Goal: Information Seeking & Learning: Learn about a topic

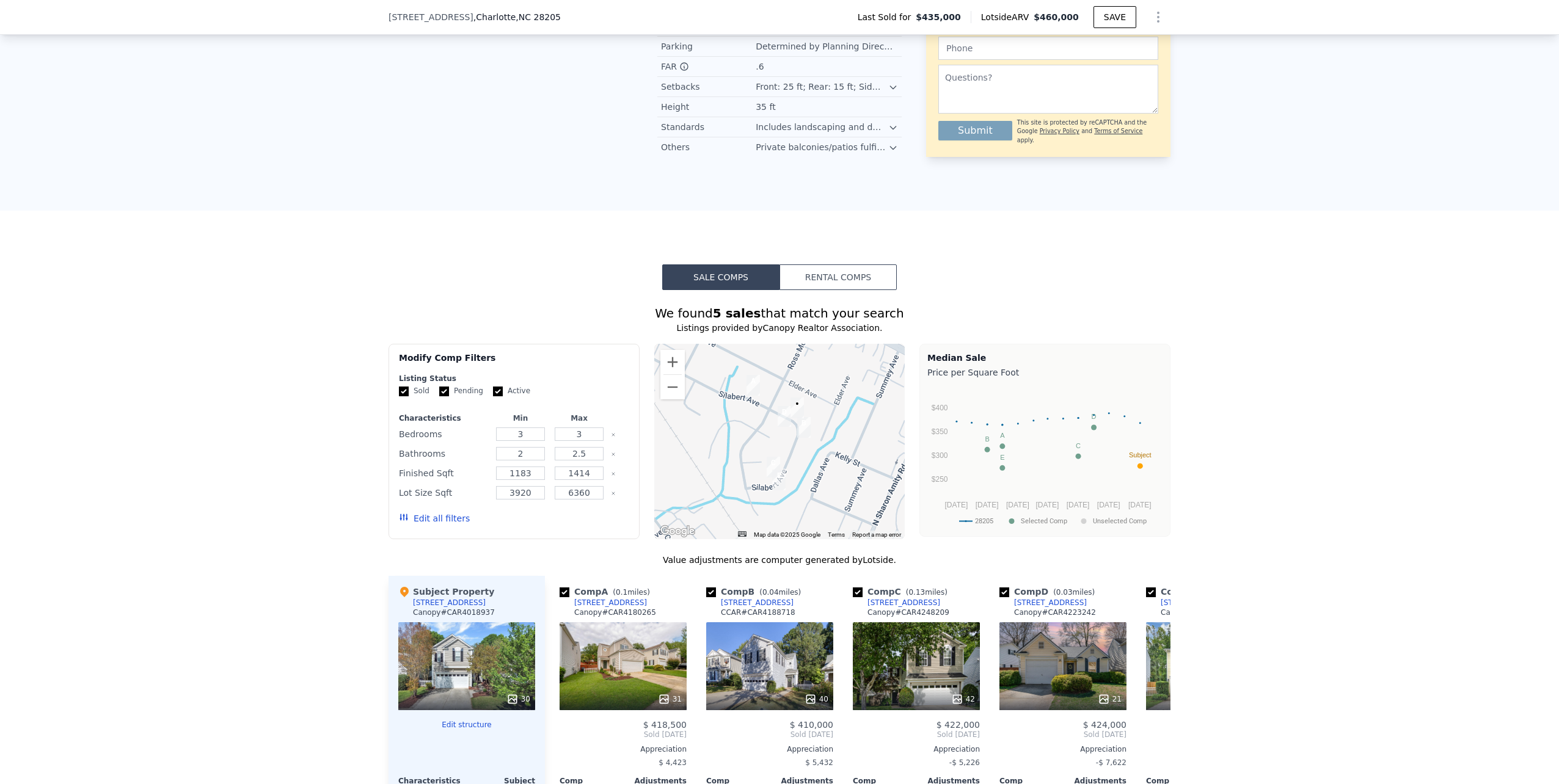
scroll to position [973, 0]
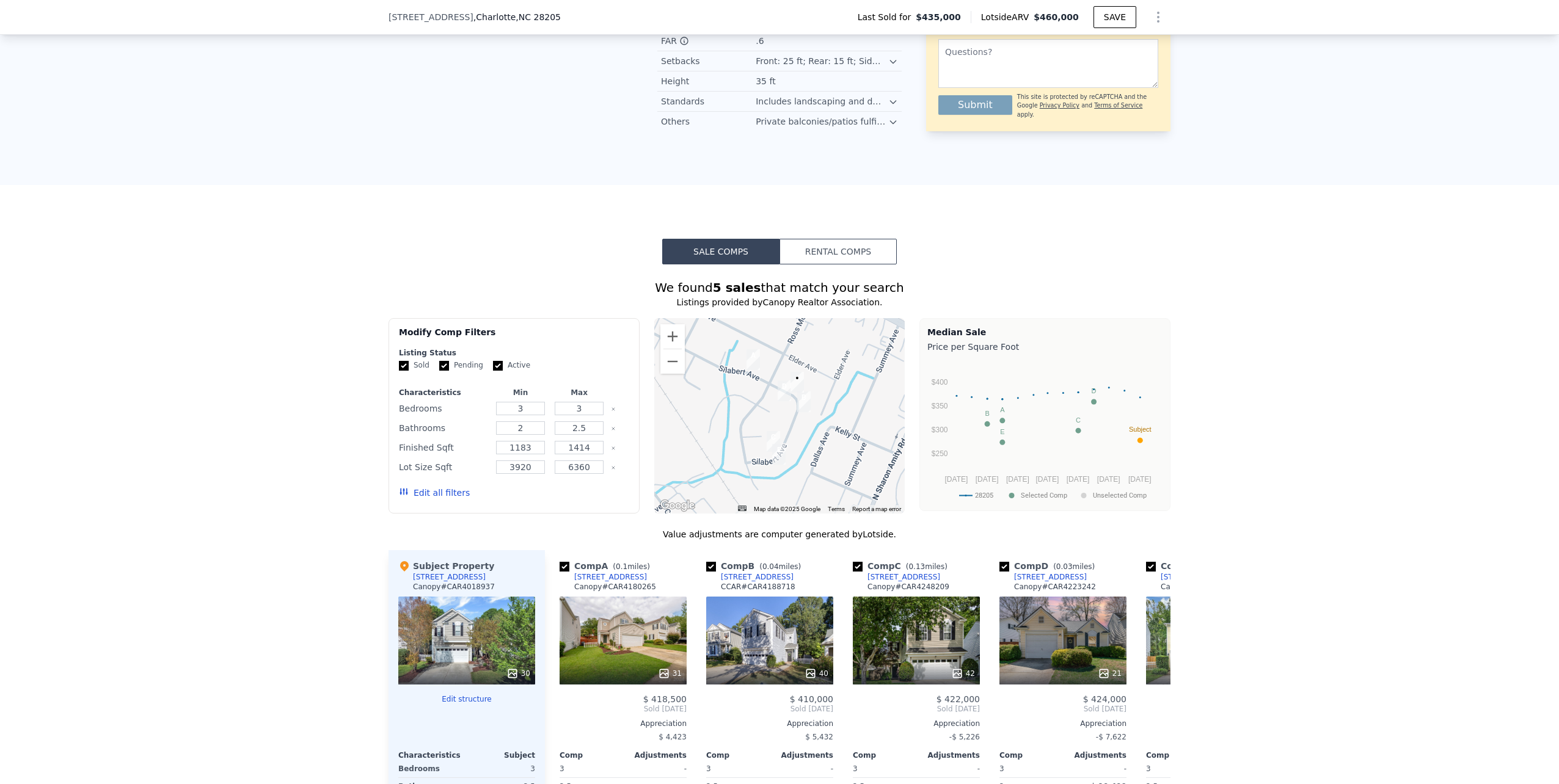
click at [856, 248] on button "Rental Comps" at bounding box center [838, 252] width 117 height 26
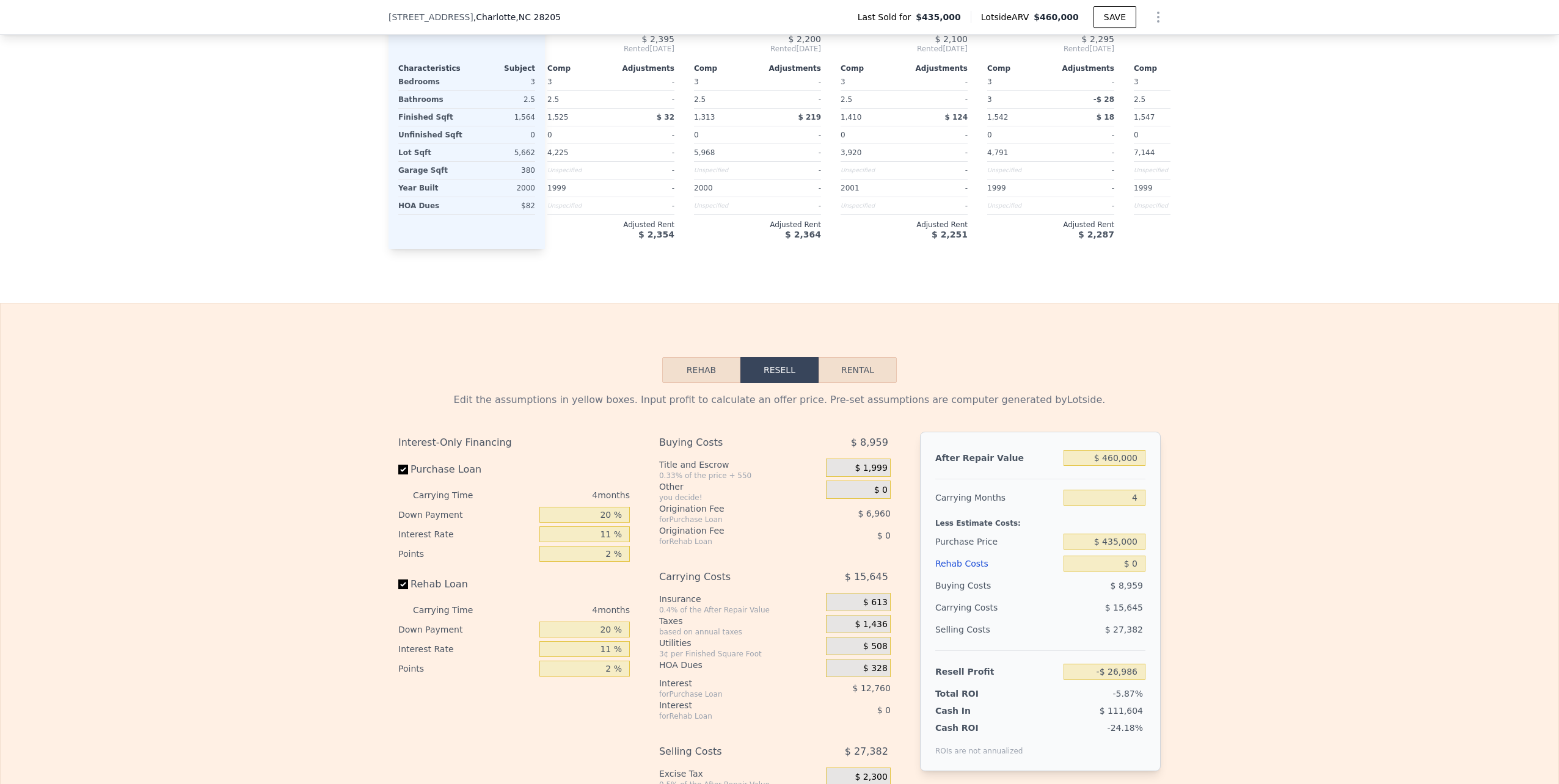
scroll to position [1787, 0]
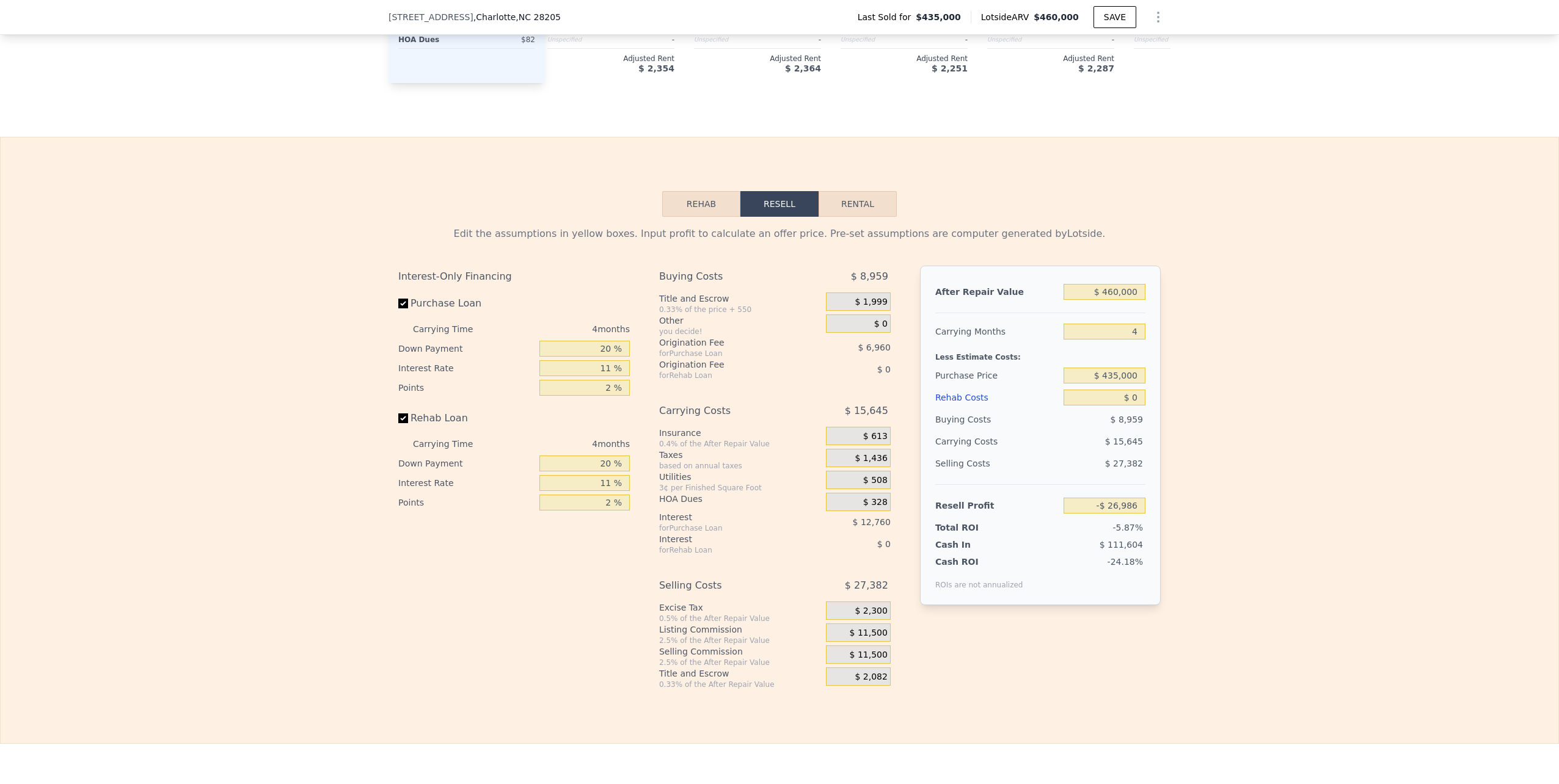
click at [845, 215] on button "Rental" at bounding box center [857, 204] width 78 height 26
select select "30"
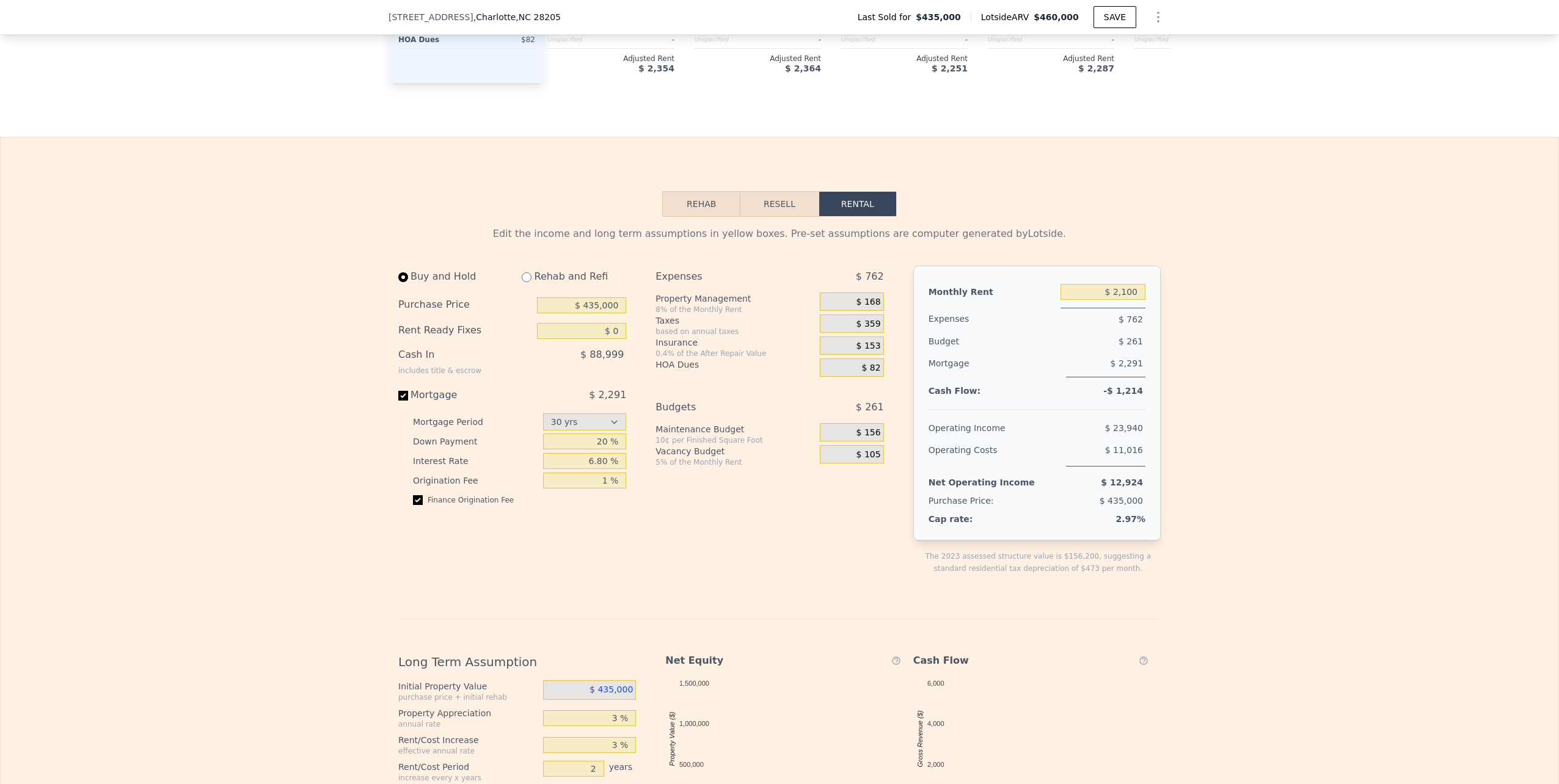
click at [537, 286] on div "Rehab and Refi" at bounding box center [569, 276] width 114 height 22
click at [521, 280] on input "radio" at bounding box center [526, 277] width 10 height 10
radio input "true"
select select "30"
click at [400, 282] on input "radio" at bounding box center [403, 277] width 10 height 10
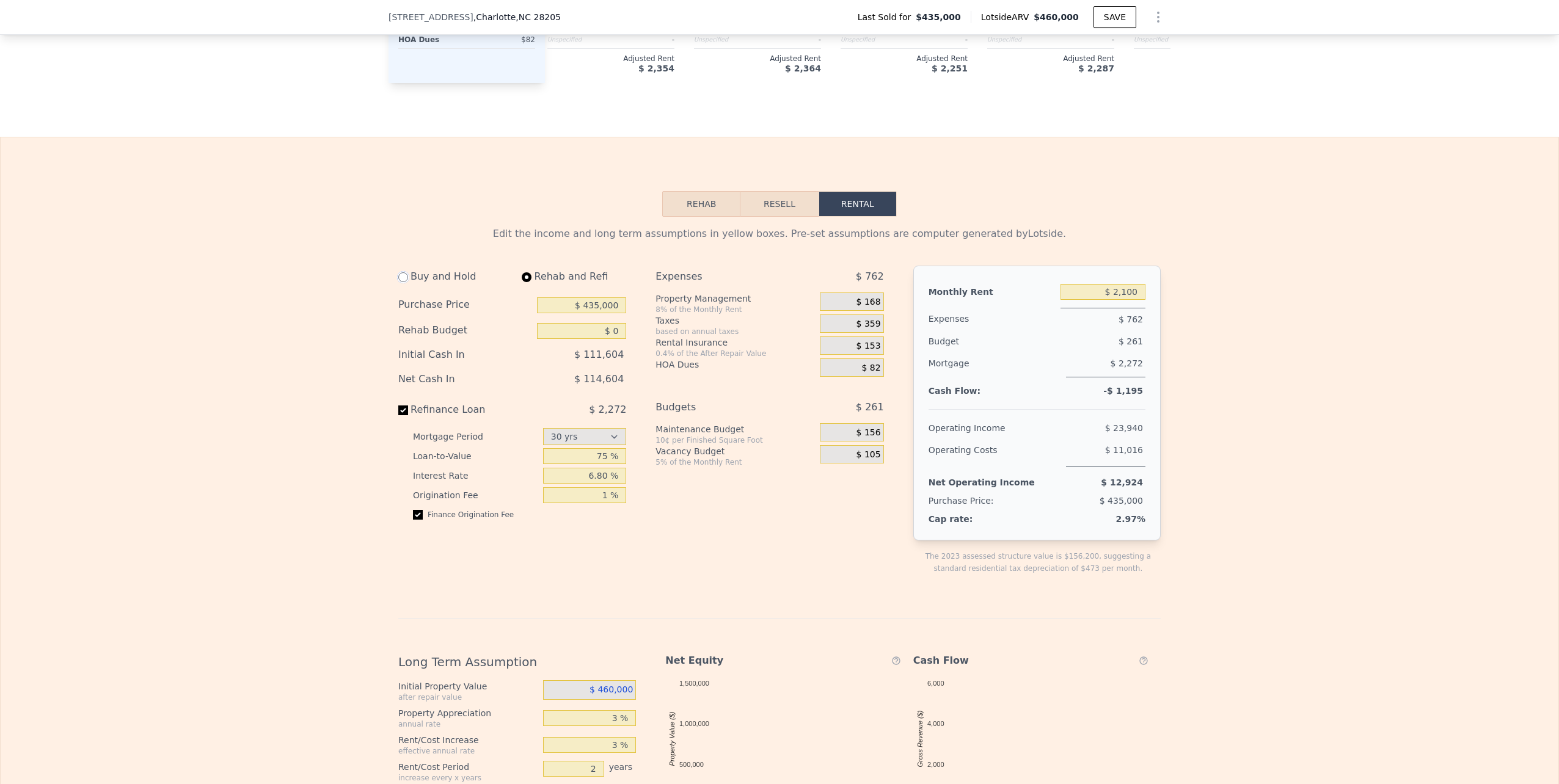
radio input "true"
select select "30"
click at [521, 282] on input "radio" at bounding box center [526, 277] width 10 height 10
radio input "true"
select select "30"
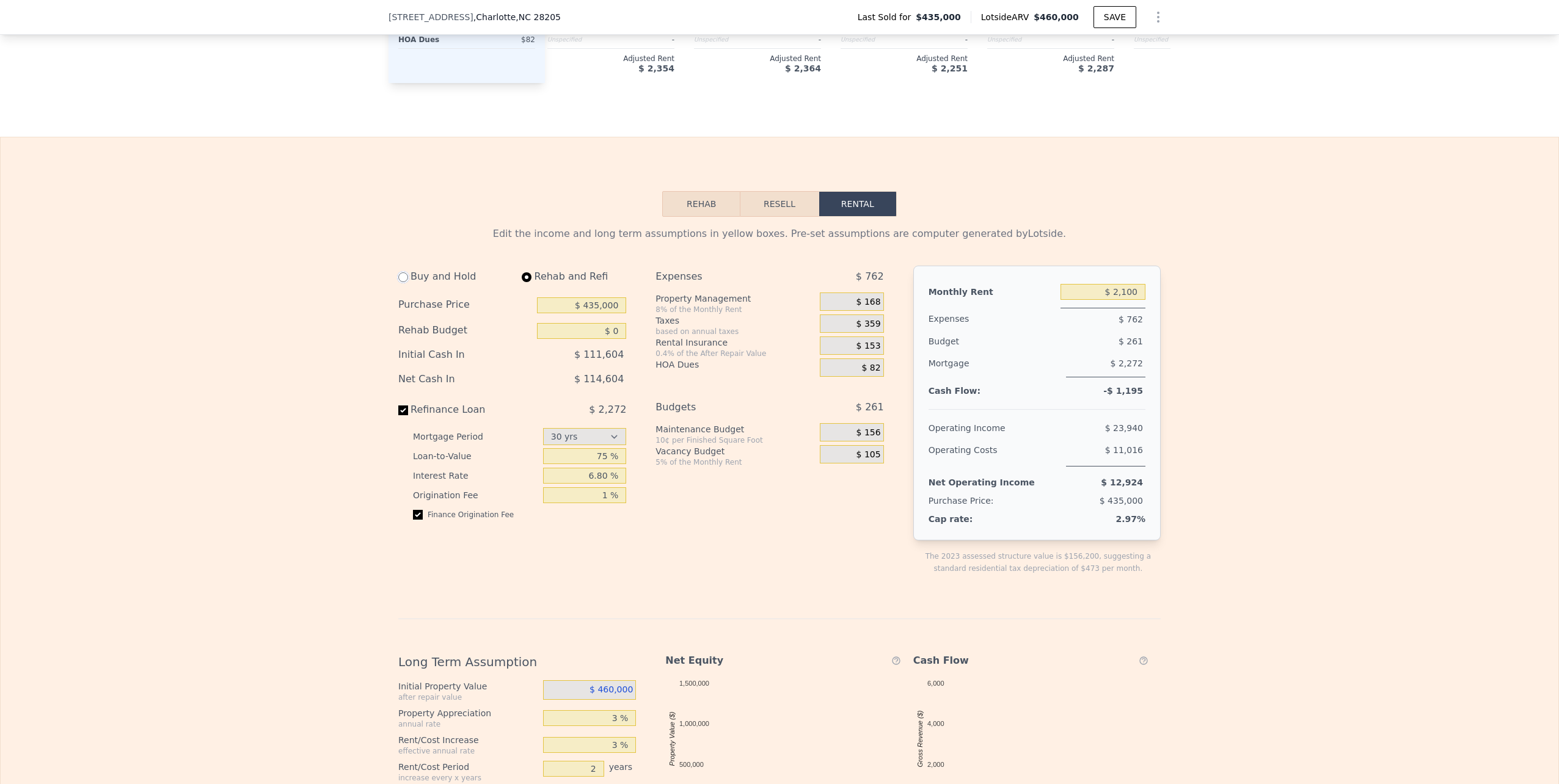
click at [400, 282] on input "radio" at bounding box center [403, 277] width 10 height 10
radio input "true"
select select "30"
drag, startPoint x: 589, startPoint y: 452, endPoint x: 603, endPoint y: 450, distance: 14.1
click at [603, 450] on input "20 %" at bounding box center [585, 441] width 84 height 16
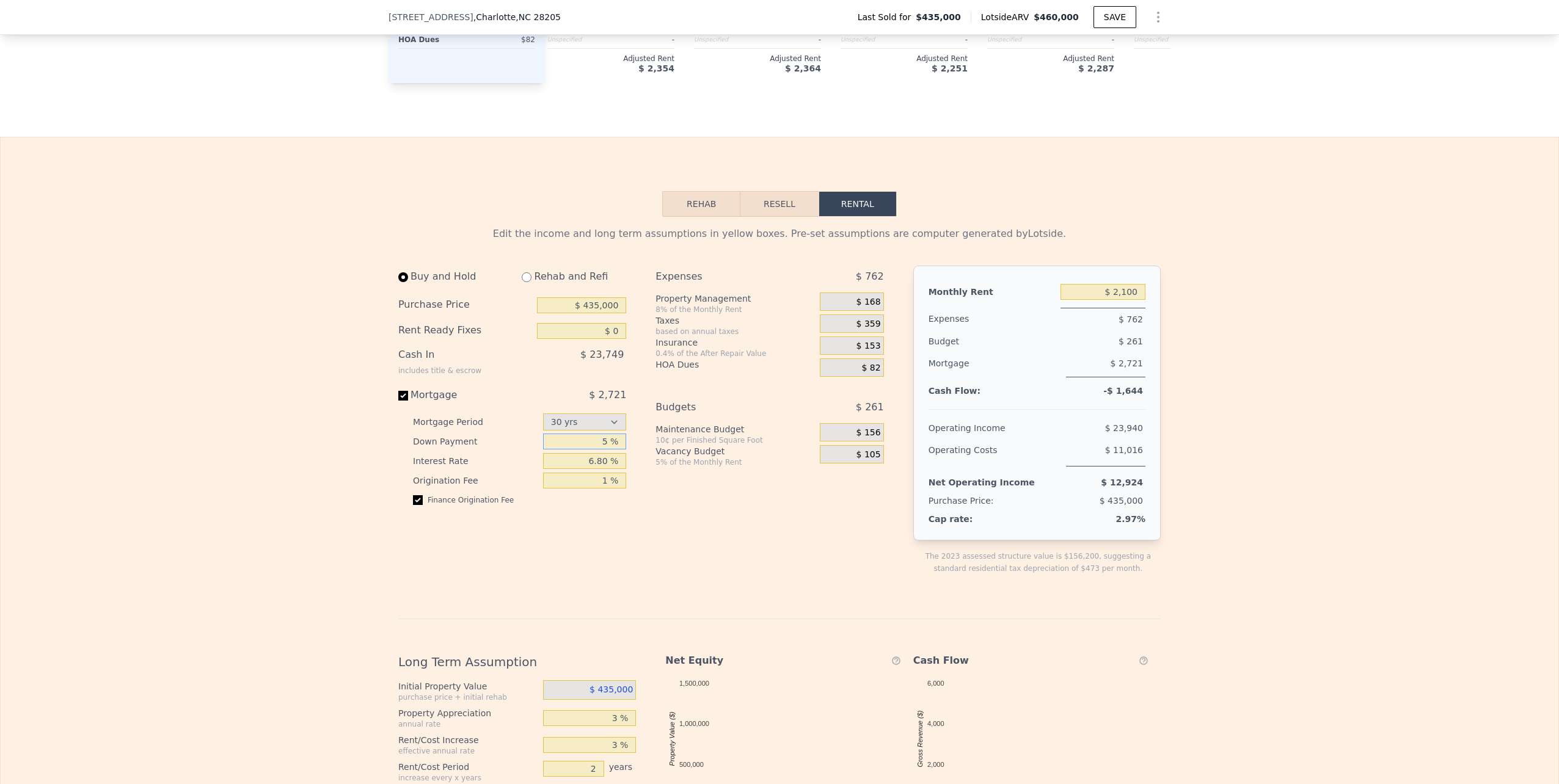
type input "5 %"
click at [655, 540] on div "Expenses $ 762 Property Management 8% of the Monthly Rent $ 168 Taxes based on …" at bounding box center [774, 430] width 238 height 329
click at [589, 448] on input "5 %" at bounding box center [585, 441] width 84 height 16
type input "6 %"
type input "4 %"
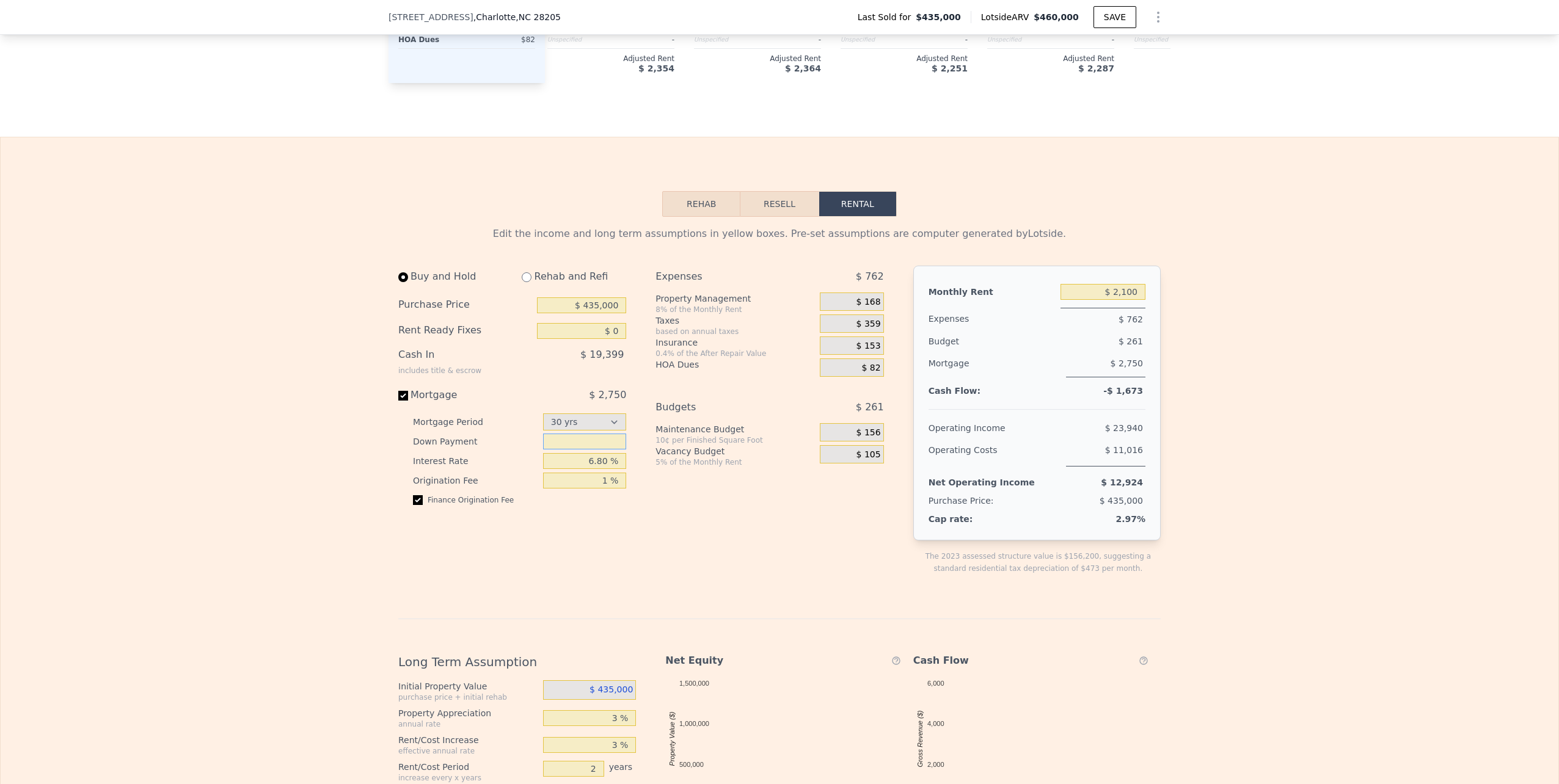
type input "2 %"
type input "0 %"
click at [587, 469] on input "6.80 %" at bounding box center [585, 461] width 84 height 16
type input "7.5 %"
click at [605, 447] on input "0 %" at bounding box center [585, 441] width 84 height 16
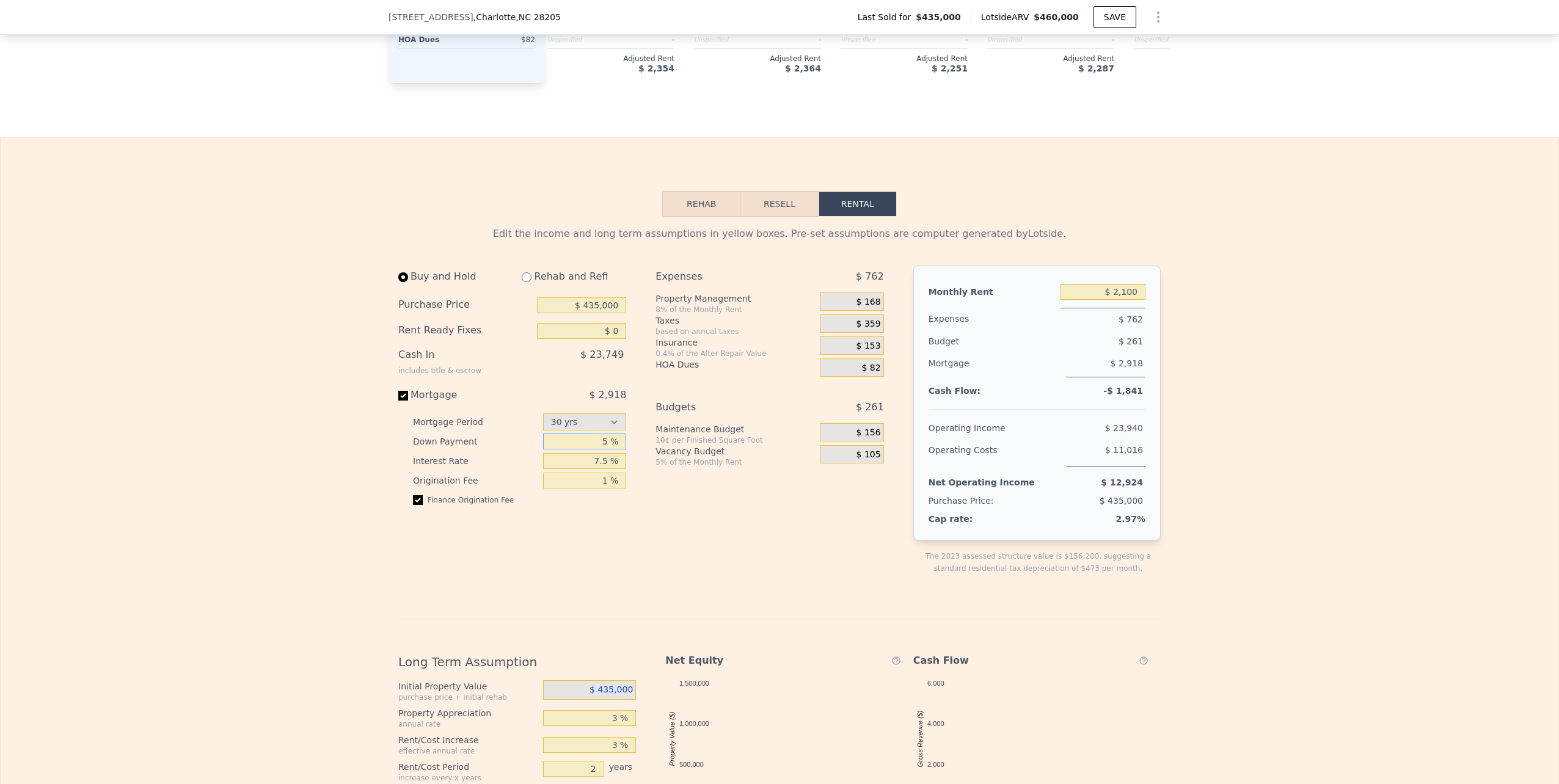
type input "5 %"
click at [661, 536] on div "Expenses $ 762 Property Management 8% of the Monthly Rent $ 168 Taxes based on …" at bounding box center [774, 430] width 238 height 329
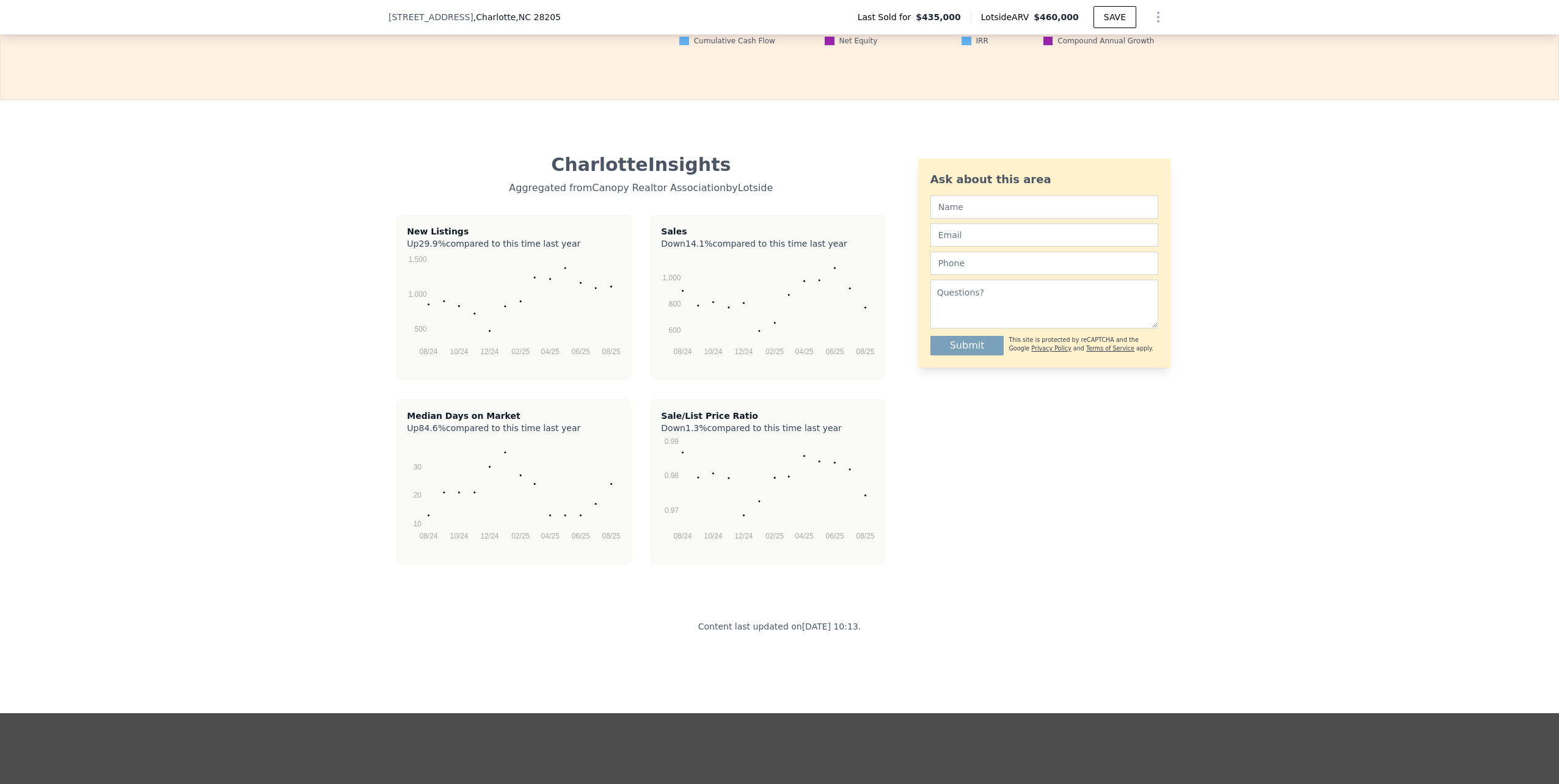
scroll to position [2847, 0]
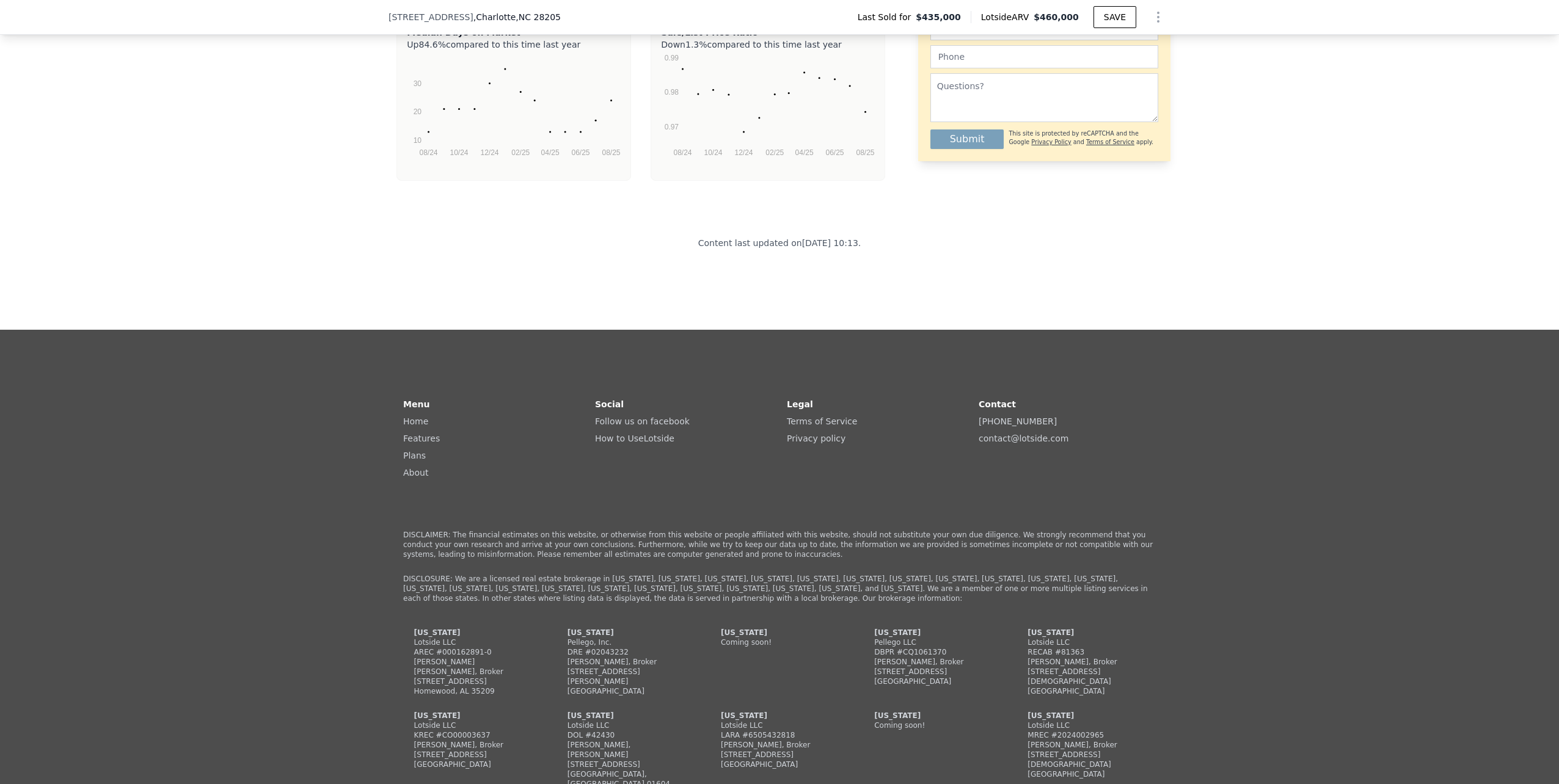
drag, startPoint x: 235, startPoint y: 413, endPoint x: 245, endPoint y: 413, distance: 10.0
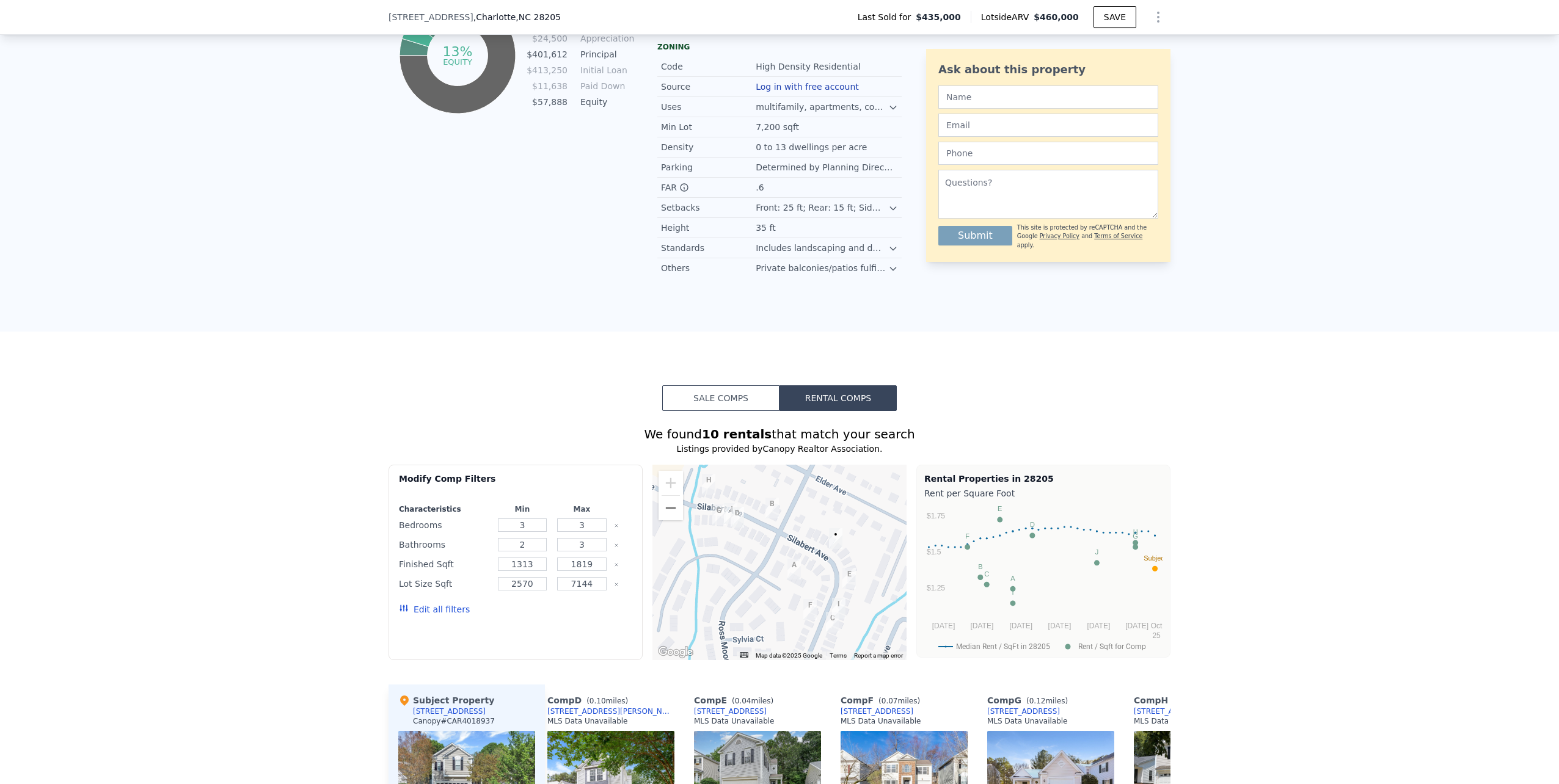
scroll to position [810, 0]
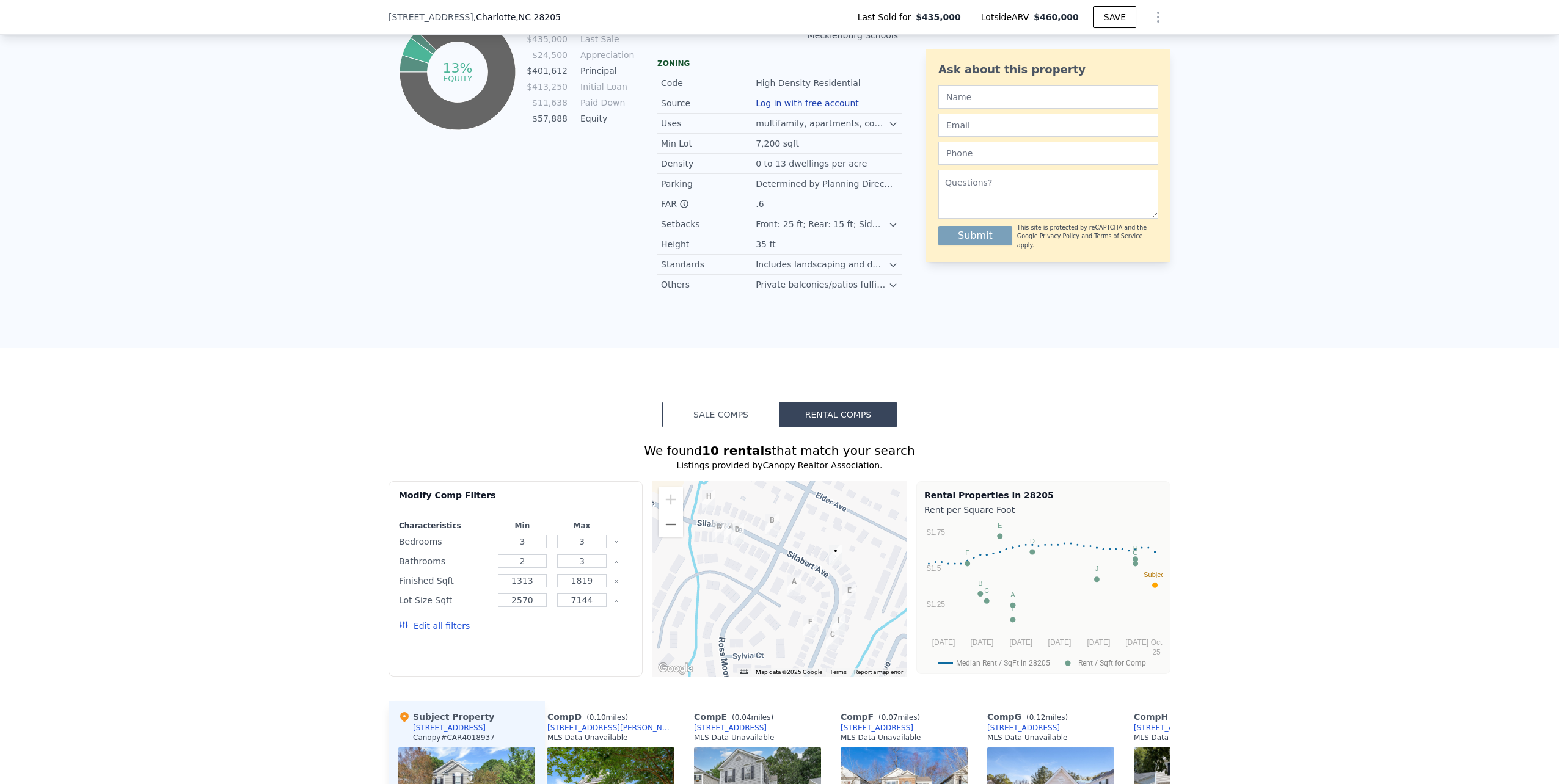
click at [719, 413] on button "Sale Comps" at bounding box center [721, 415] width 117 height 26
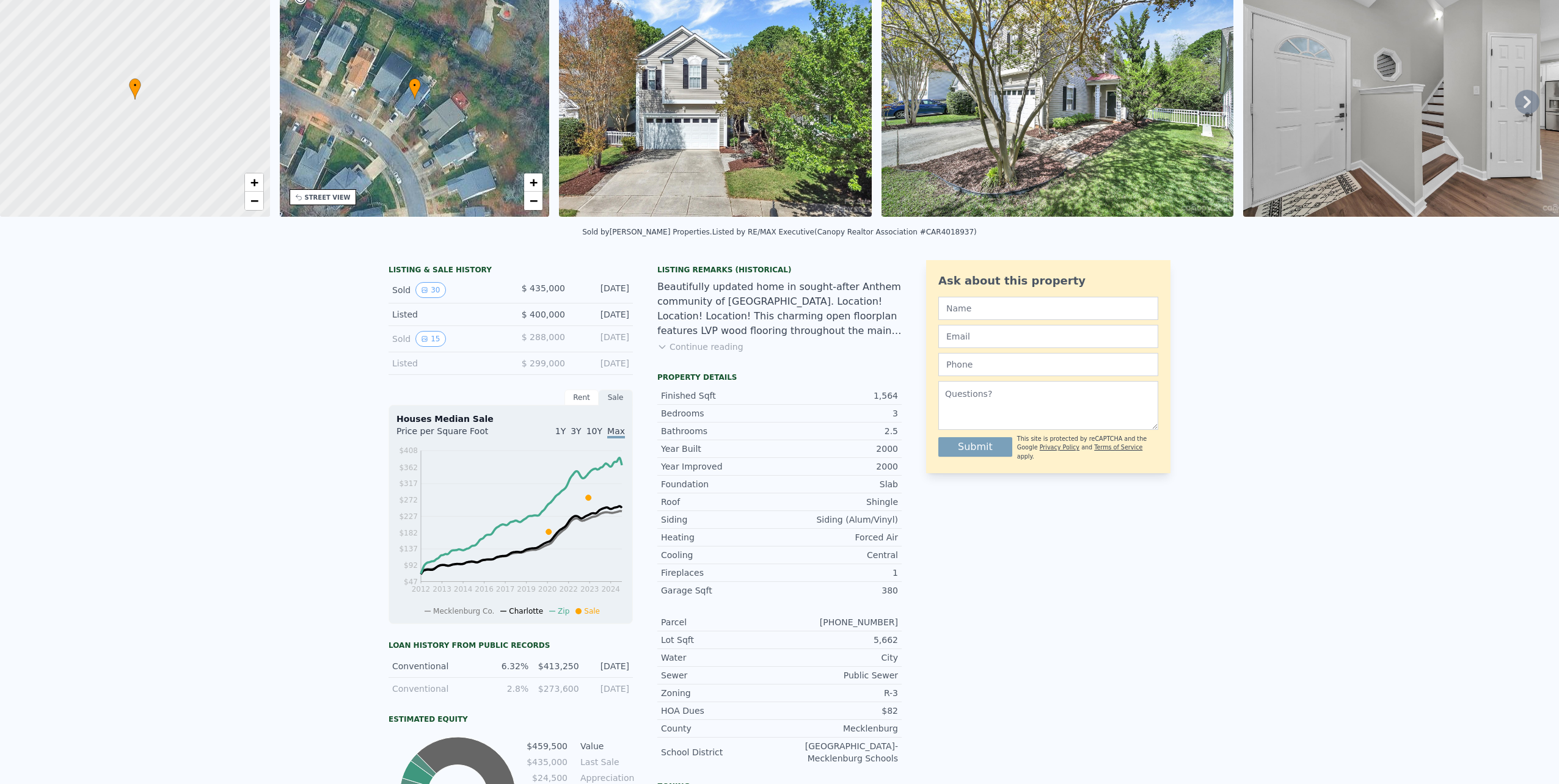
scroll to position [5, 0]
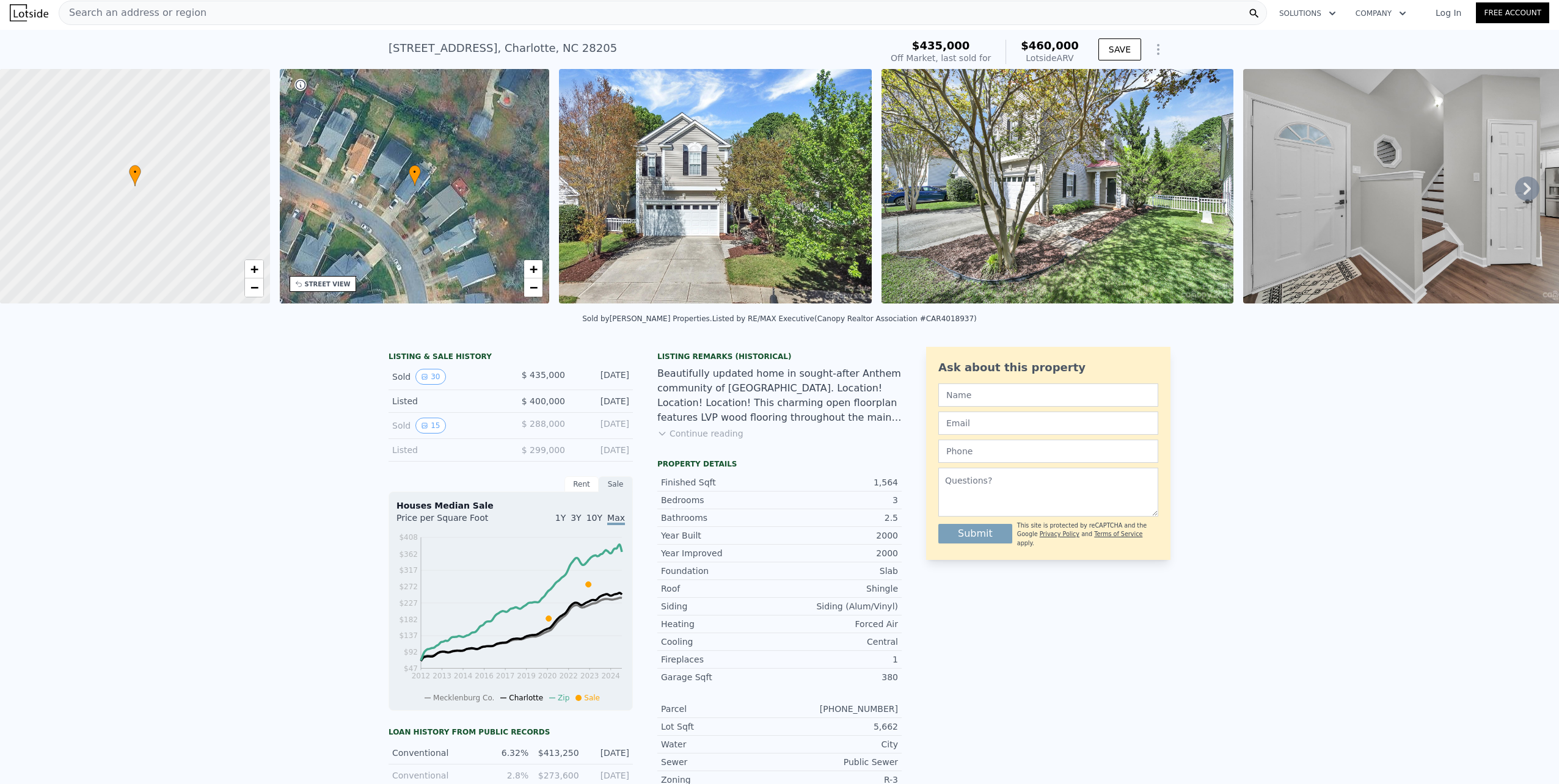
click at [403, 384] on div "Sold 30" at bounding box center [446, 377] width 109 height 16
click at [424, 385] on button "30" at bounding box center [430, 377] width 30 height 16
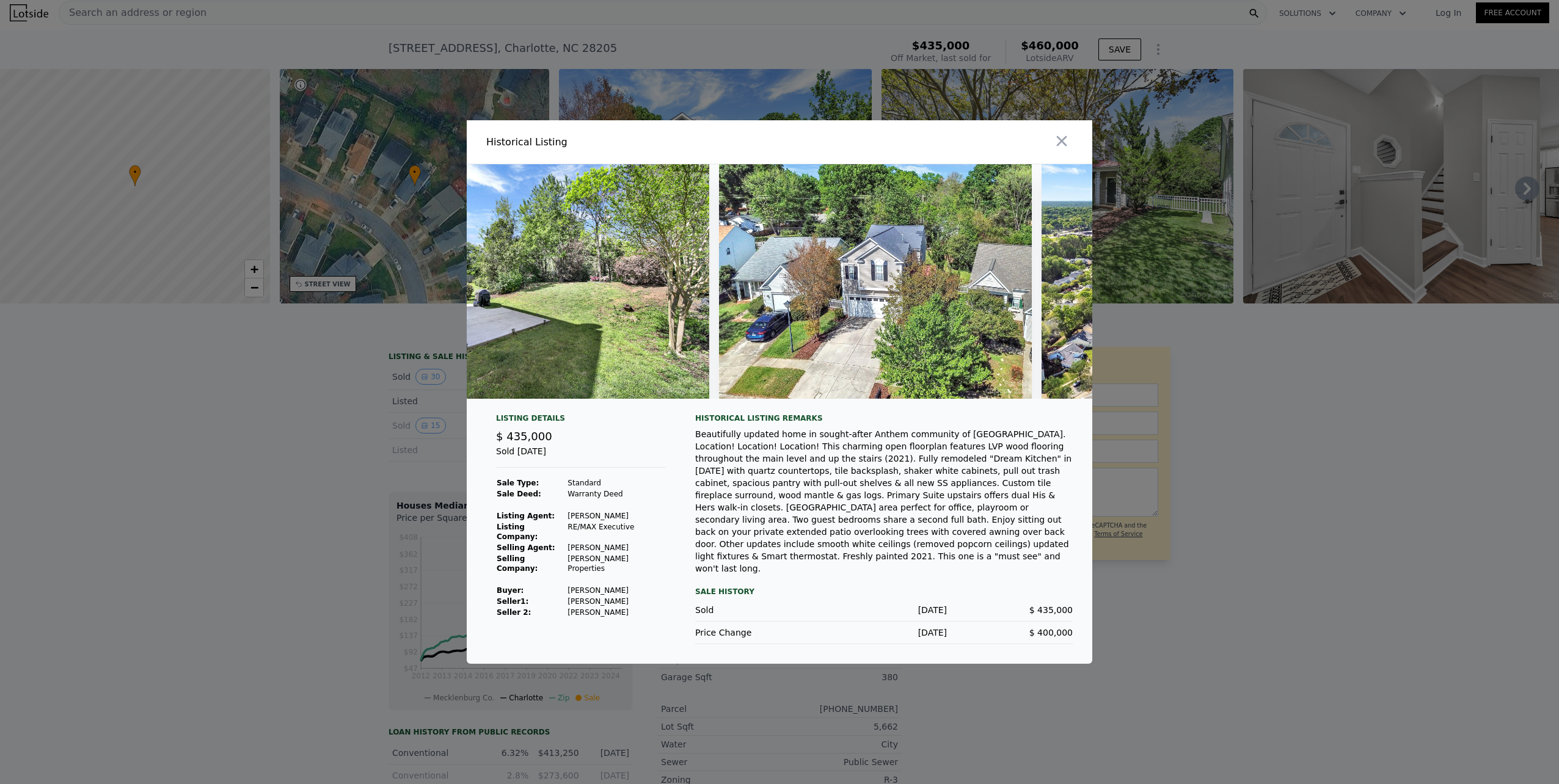
scroll to position [0, 10043]
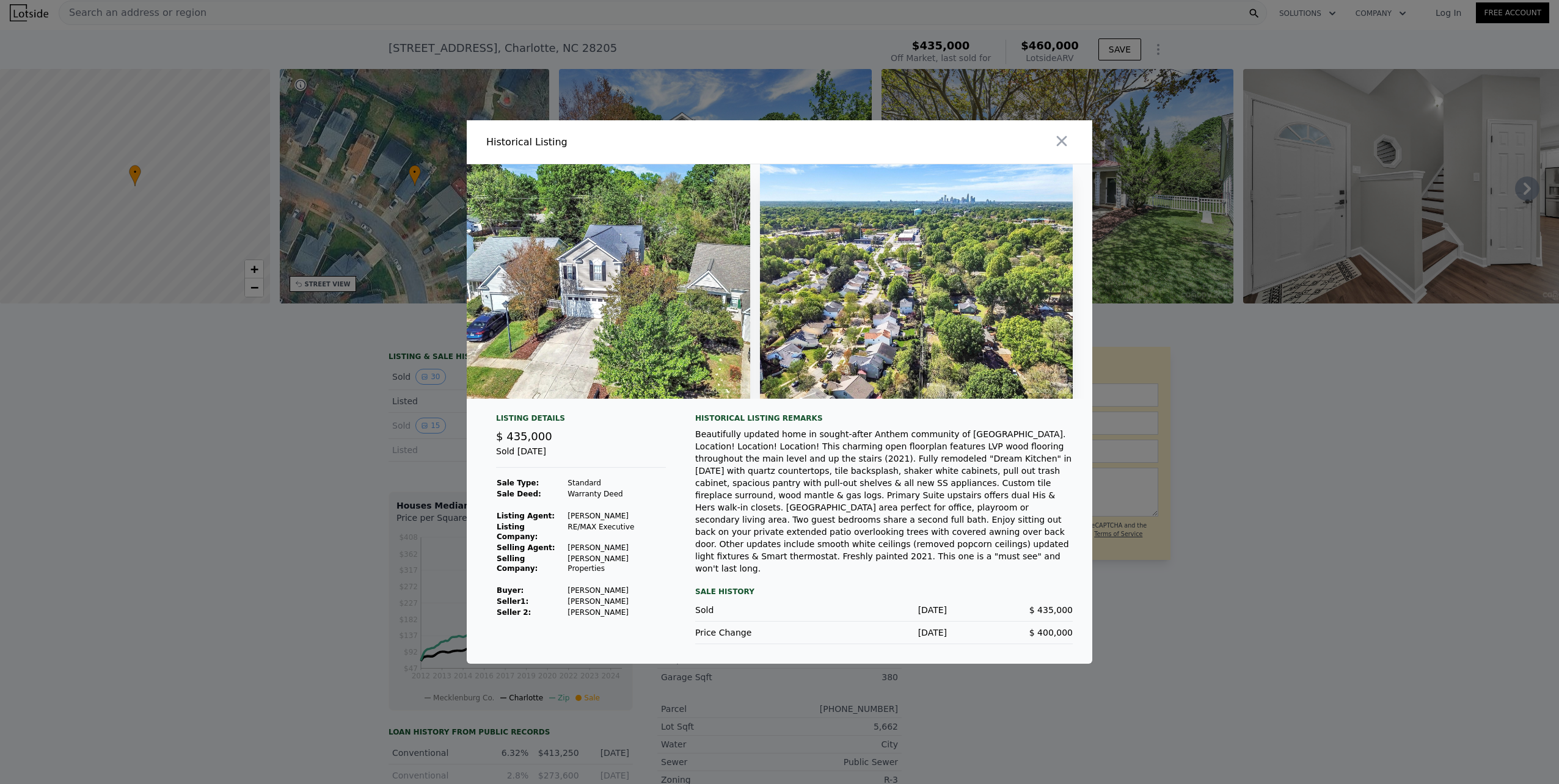
click at [295, 466] on div at bounding box center [780, 392] width 1559 height 784
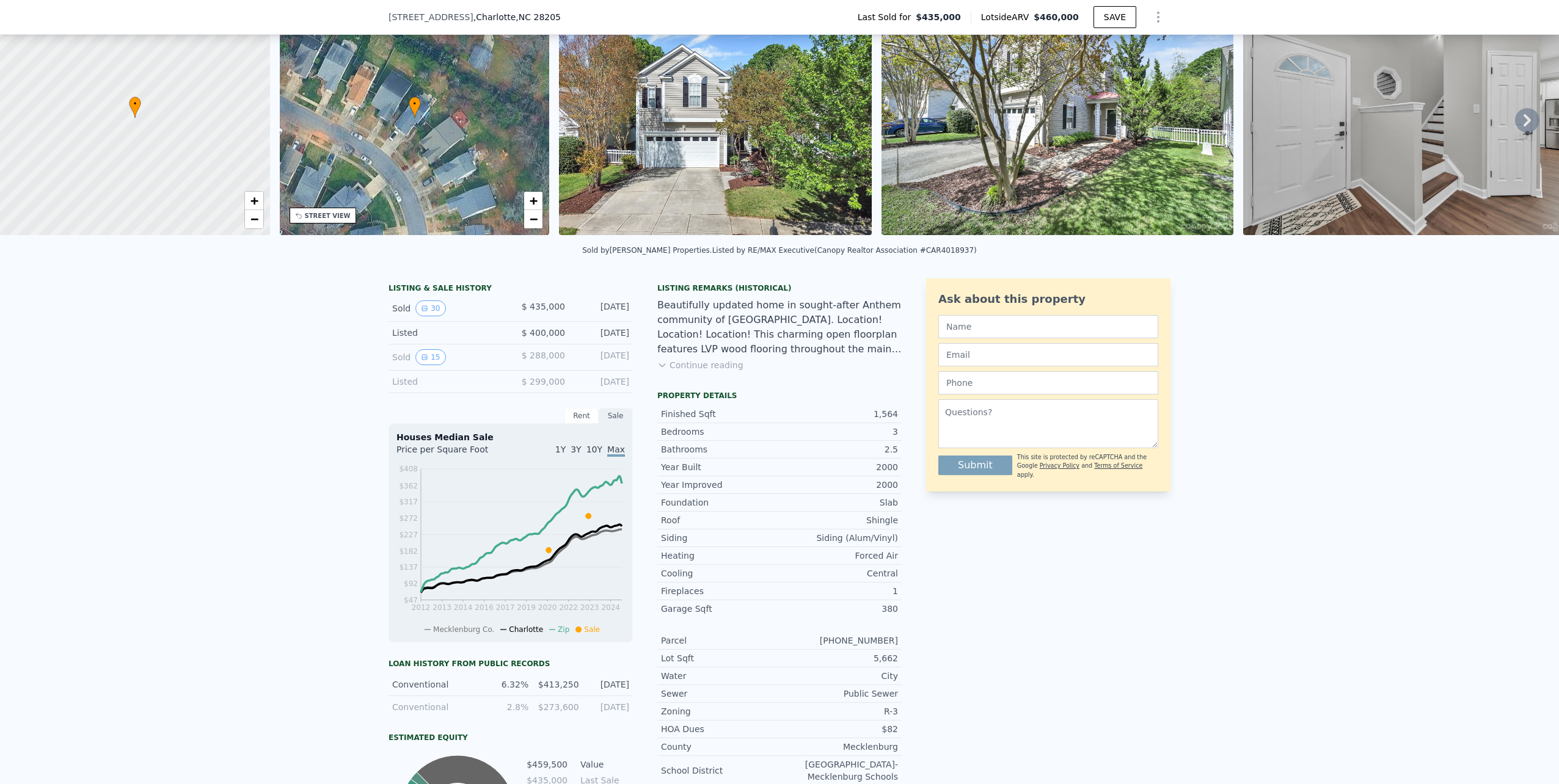
scroll to position [81, 0]
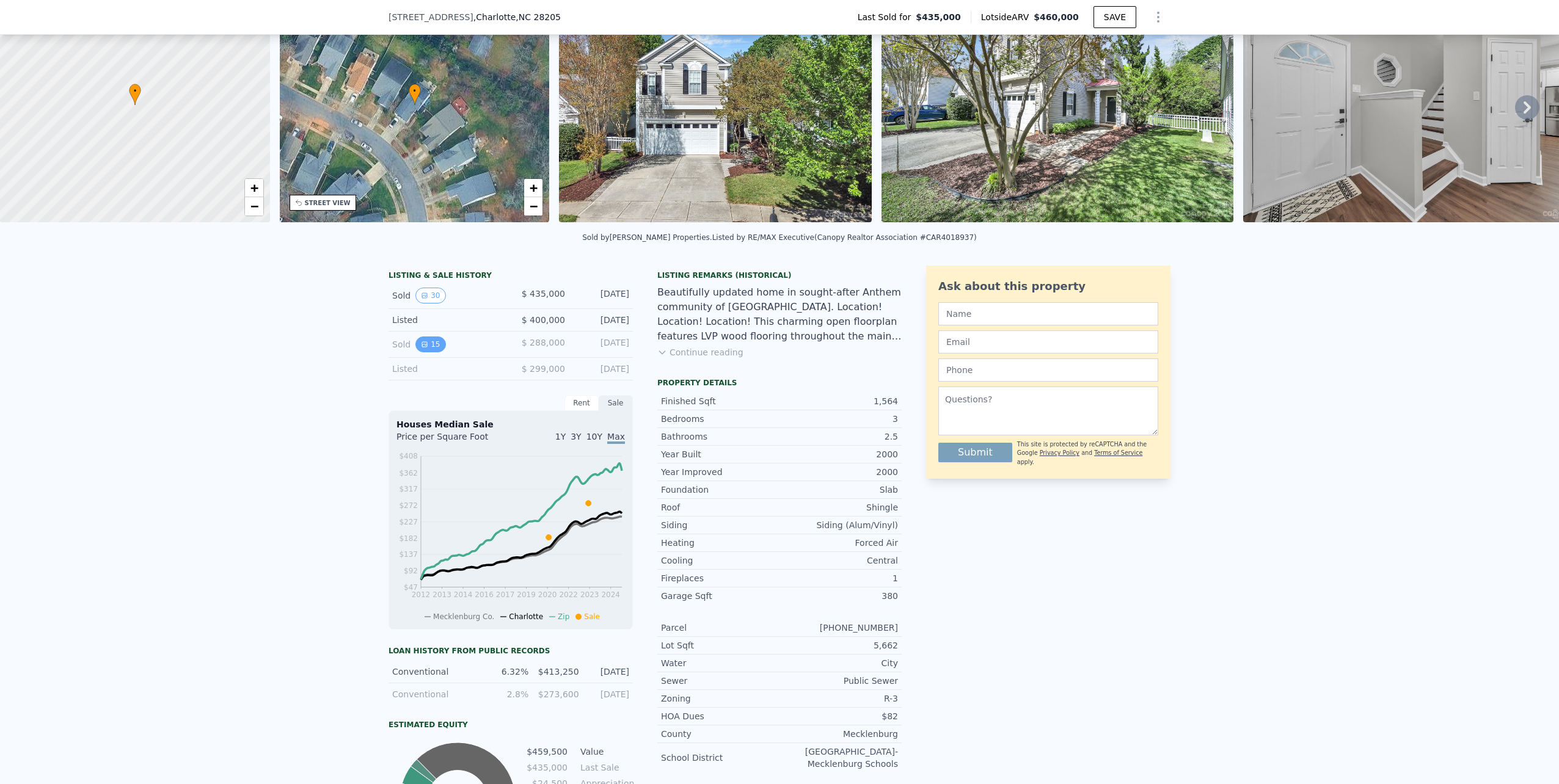
click at [421, 348] on icon "View historical data" at bounding box center [425, 345] width 8 height 8
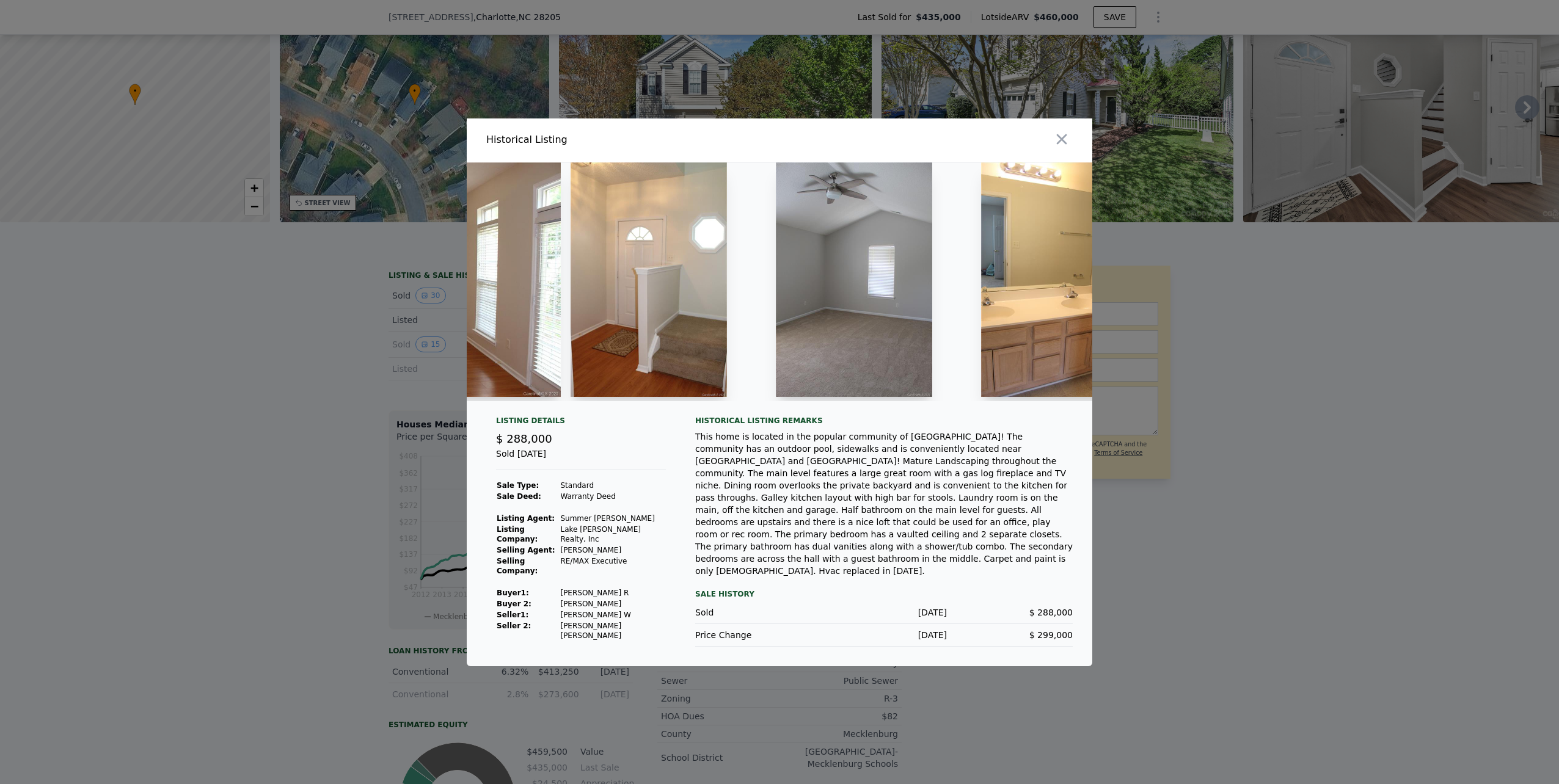
scroll to position [0, 1716]
click at [1057, 556] on div "This home is located in the popular community of [GEOGRAPHIC_DATA]! The communi…" at bounding box center [884, 504] width 378 height 147
drag, startPoint x: 1057, startPoint y: 556, endPoint x: 1070, endPoint y: 556, distance: 13.0
click at [1070, 556] on div "This home is located in the popular community of [GEOGRAPHIC_DATA]! The communi…" at bounding box center [884, 504] width 378 height 147
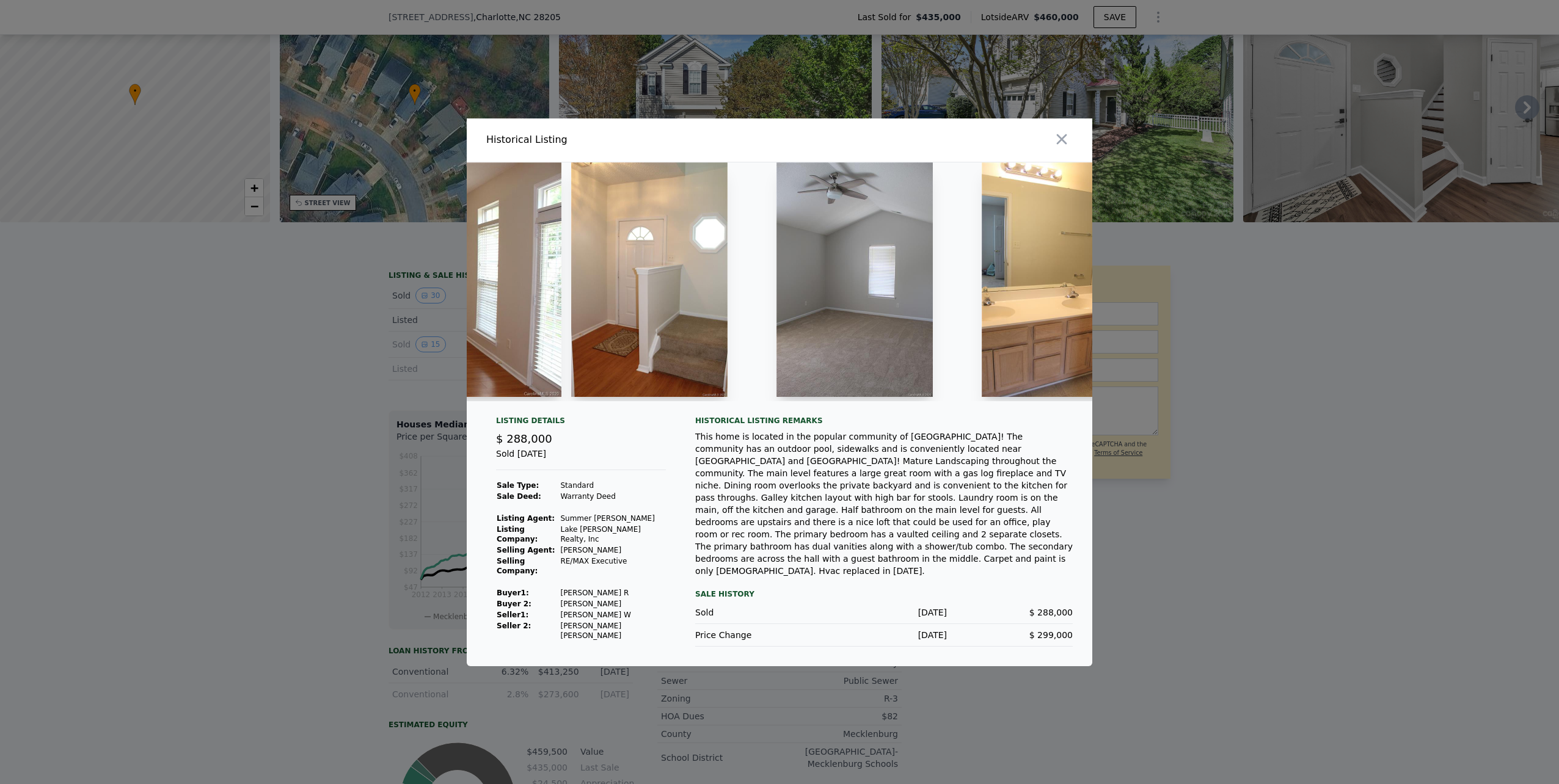
click at [1010, 556] on div "This home is located in the popular community of [GEOGRAPHIC_DATA]! The communi…" at bounding box center [884, 504] width 378 height 147
drag, startPoint x: 1010, startPoint y: 556, endPoint x: 1035, endPoint y: 566, distance: 26.9
click at [1035, 566] on div "Historical Listing remarks This home is located in the popular community of Ant…" at bounding box center [884, 531] width 378 height 231
click at [576, 556] on td "[PERSON_NAME]" at bounding box center [613, 550] width 107 height 11
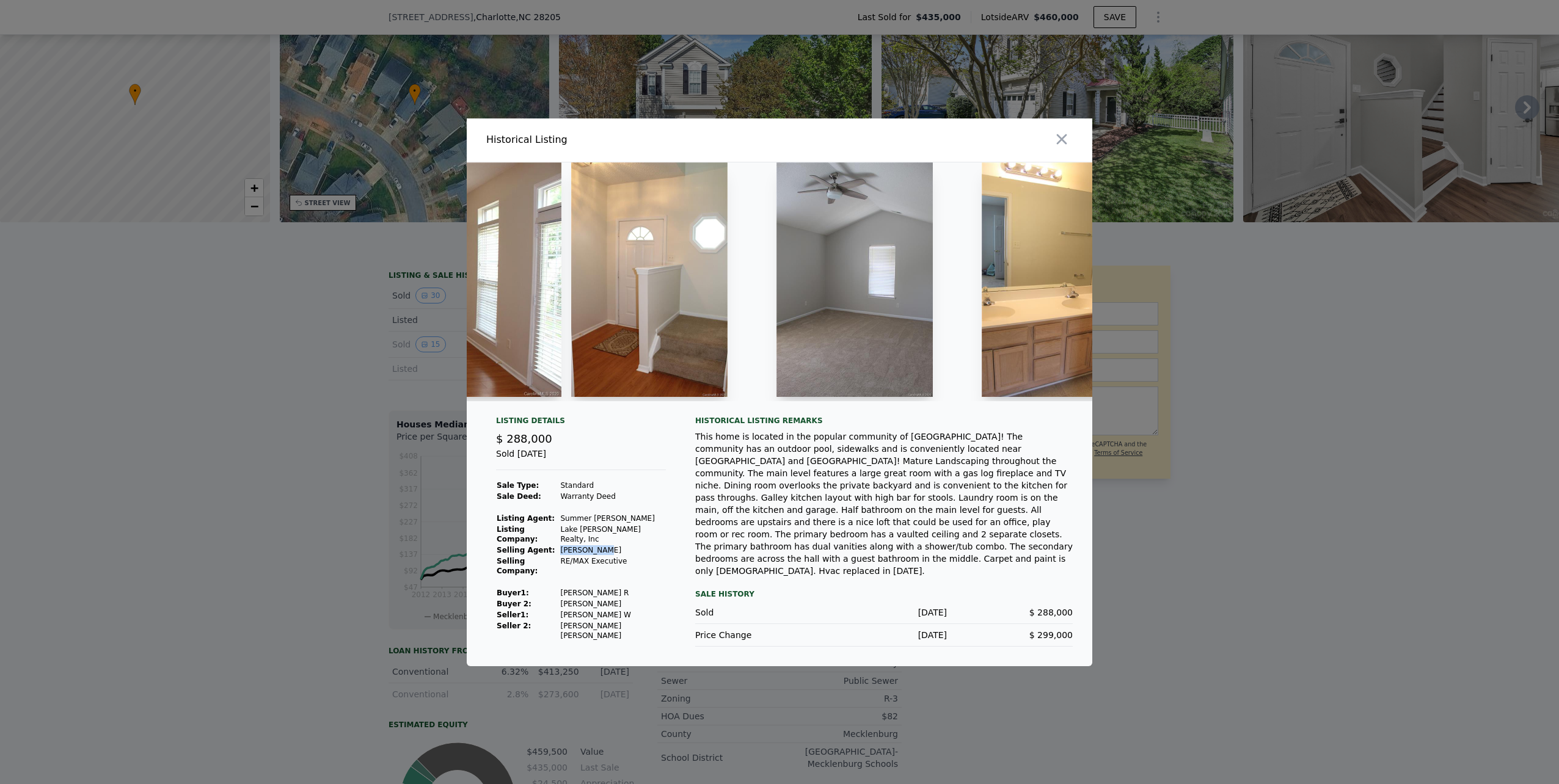
drag, startPoint x: 576, startPoint y: 563, endPoint x: 588, endPoint y: 559, distance: 12.6
click at [588, 556] on td "[PERSON_NAME]" at bounding box center [613, 550] width 107 height 11
drag, startPoint x: 588, startPoint y: 559, endPoint x: 619, endPoint y: 561, distance: 31.1
click at [619, 556] on td "[PERSON_NAME]" at bounding box center [613, 550] width 107 height 11
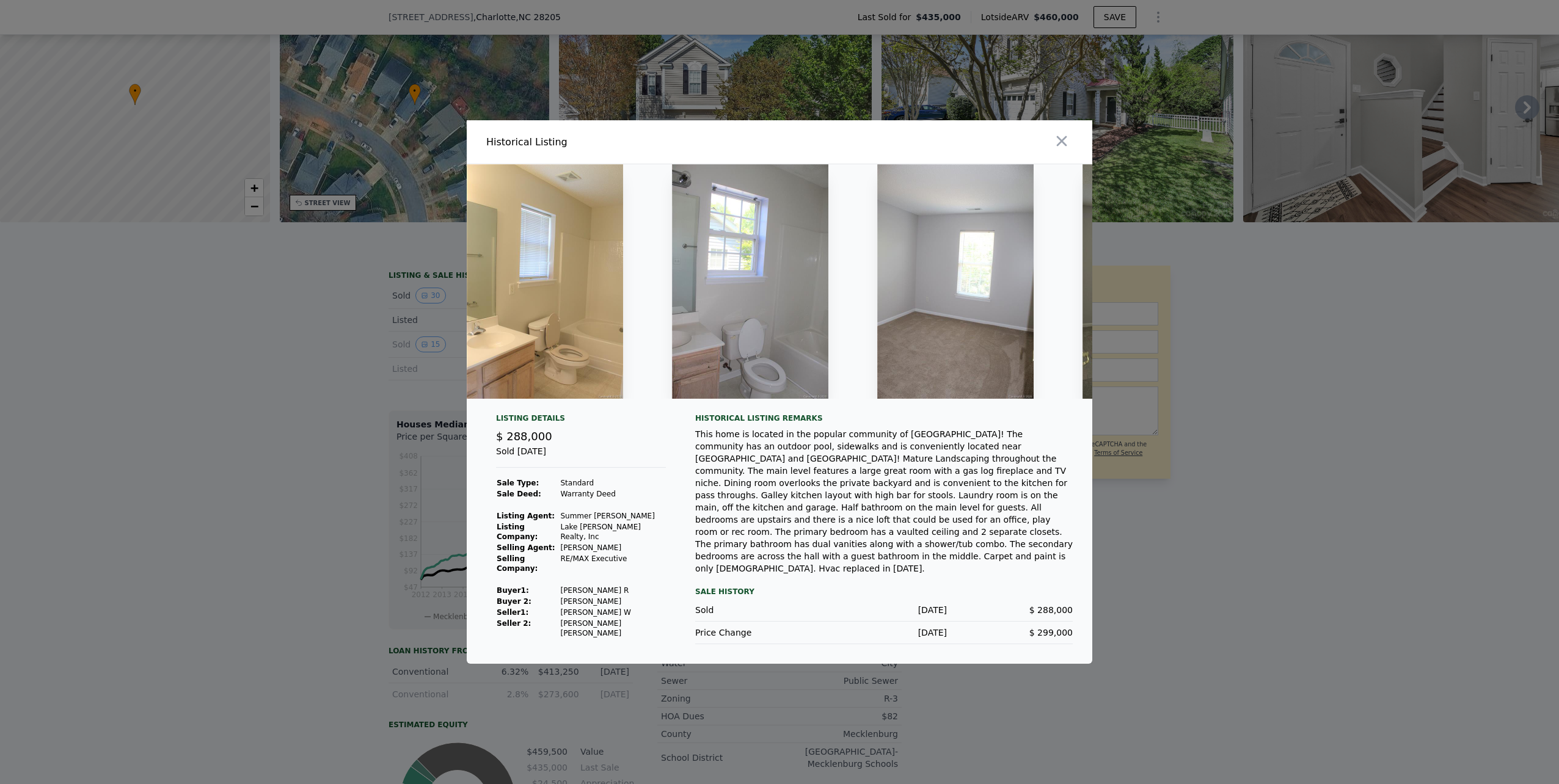
scroll to position [0, 3212]
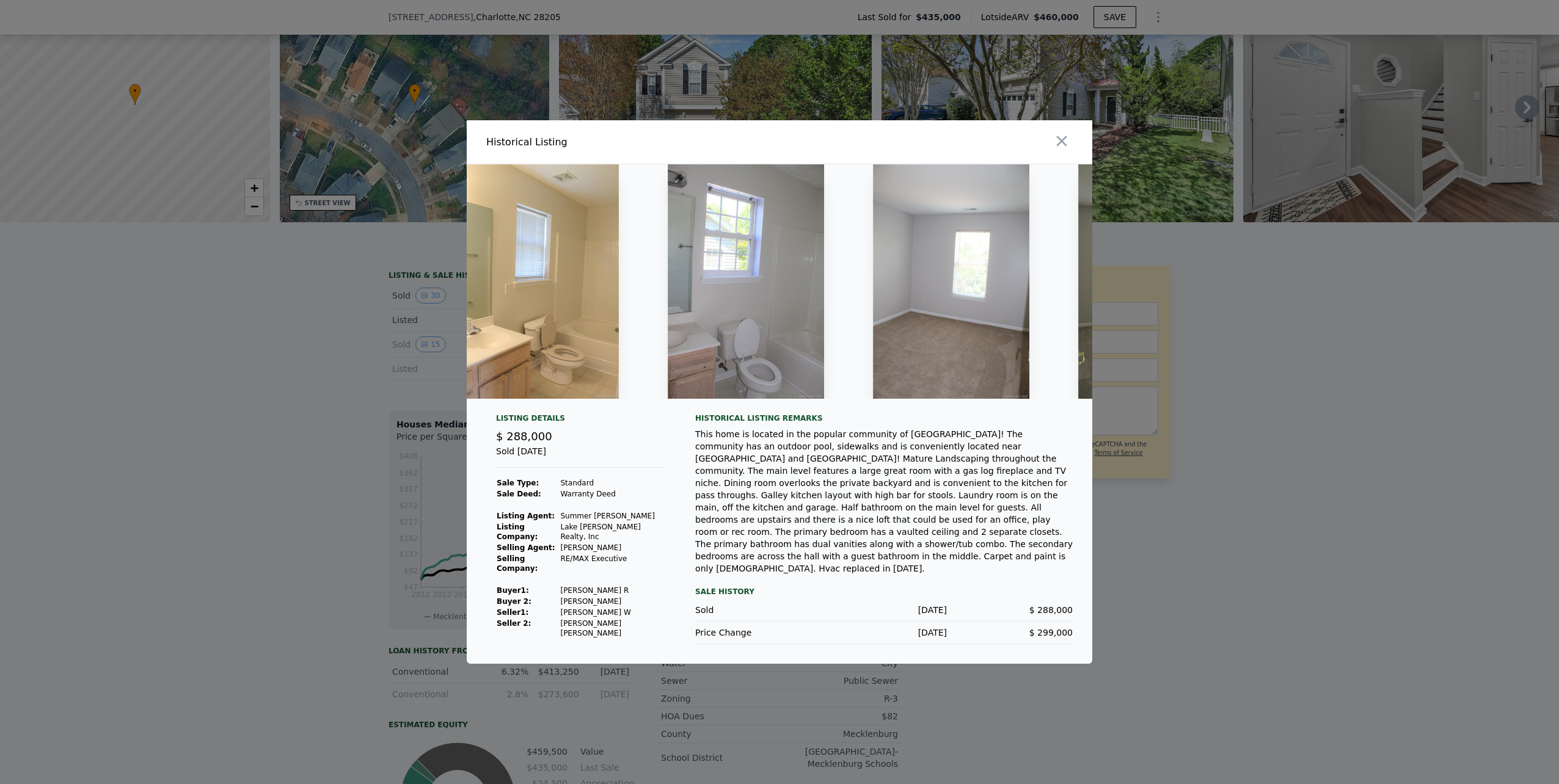
click at [970, 354] on img at bounding box center [951, 282] width 156 height 234
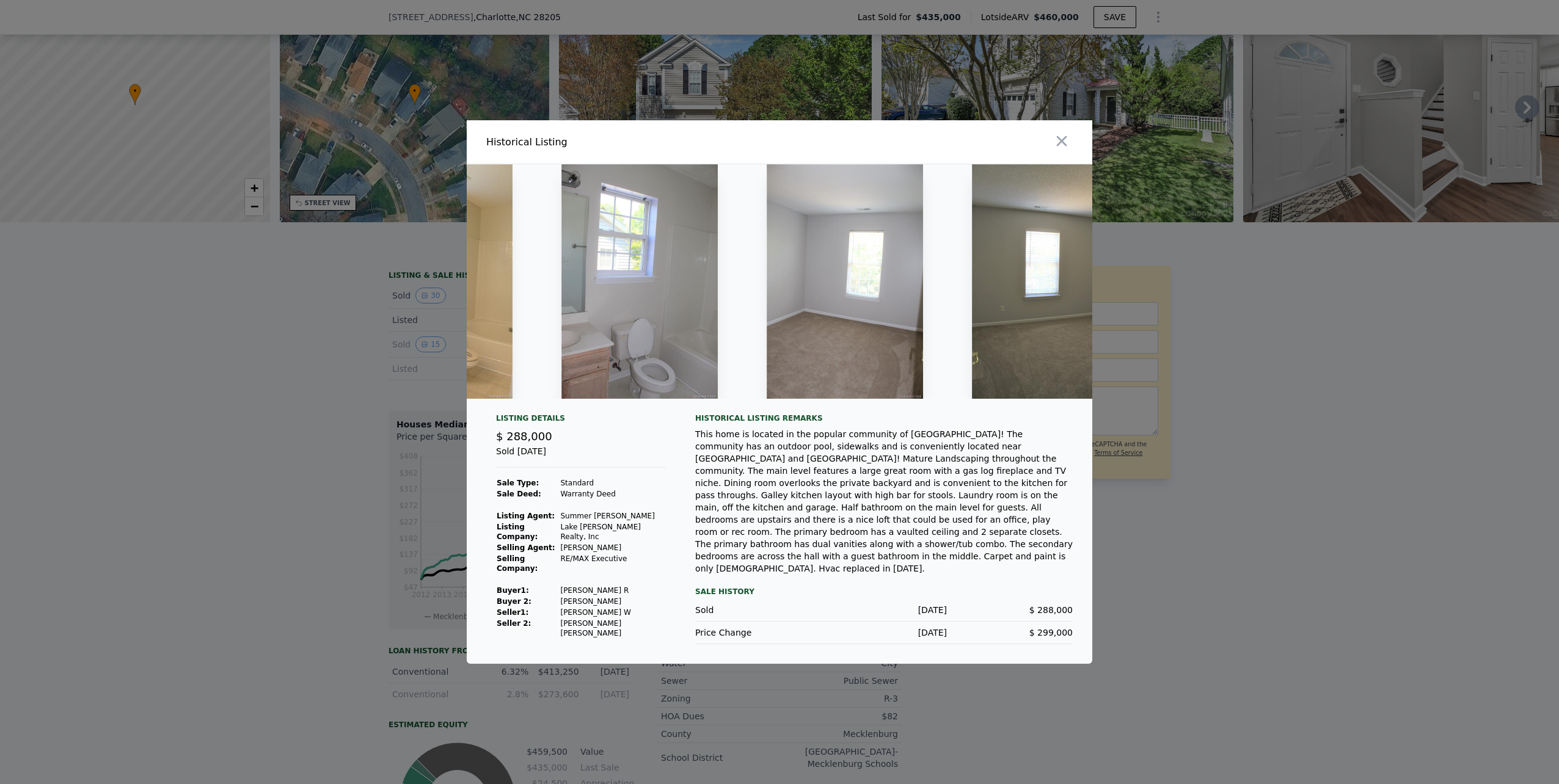
scroll to position [0, 3394]
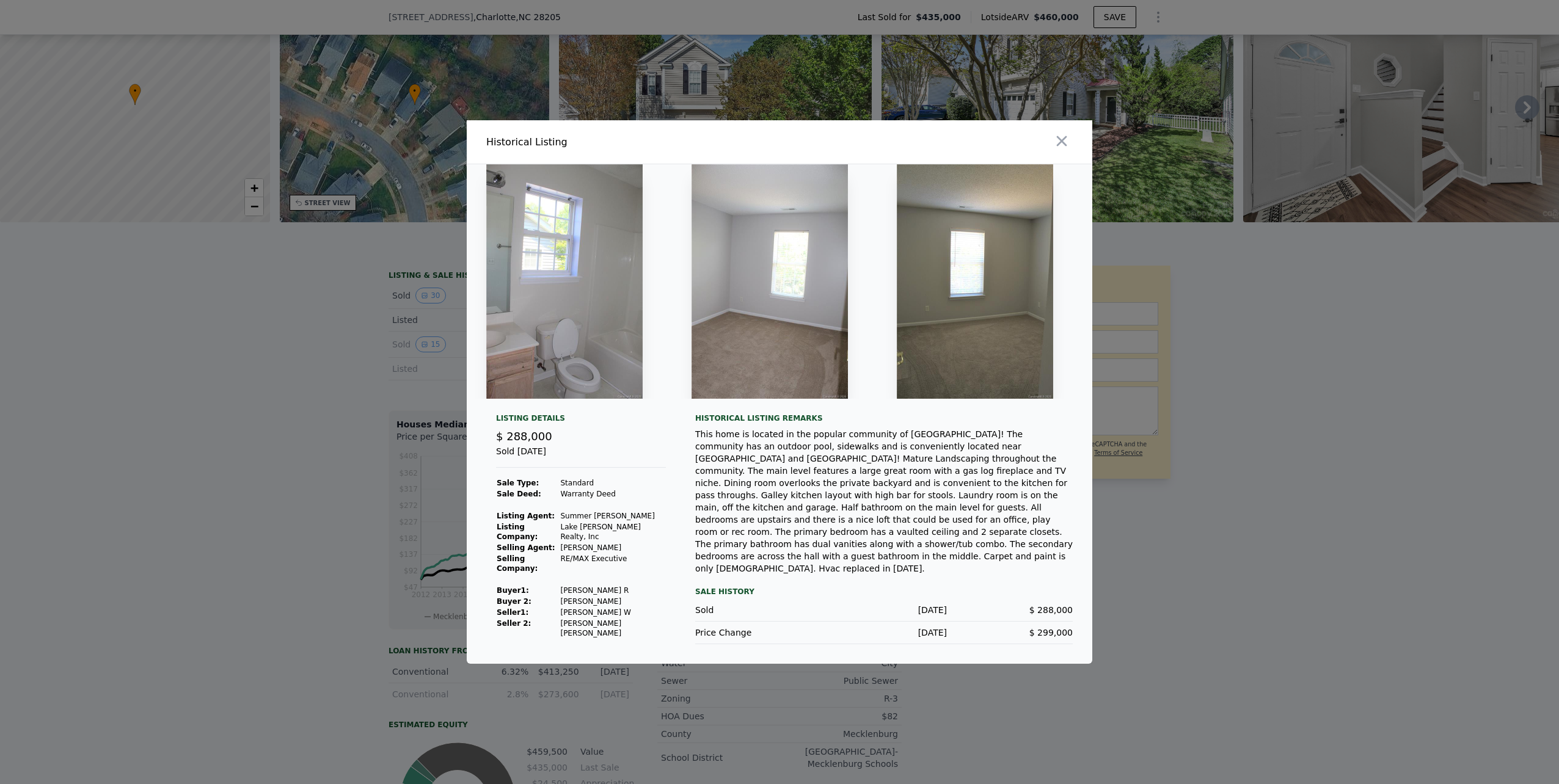
click at [1021, 552] on div "This home is located in the popular community of [GEOGRAPHIC_DATA]! The communi…" at bounding box center [884, 502] width 378 height 147
click at [982, 547] on div "This home is located in the popular community of [GEOGRAPHIC_DATA]! The communi…" at bounding box center [884, 502] width 378 height 147
click at [253, 469] on div at bounding box center [780, 392] width 1559 height 784
click at [249, 425] on div "LISTING & SALE HISTORY Sold 30 $ 435,000 [DATE] Listed $ 400,000 [DATE] Sold 15…" at bounding box center [780, 666] width 1559 height 821
click at [1060, 155] on img at bounding box center [1057, 105] width 352 height 234
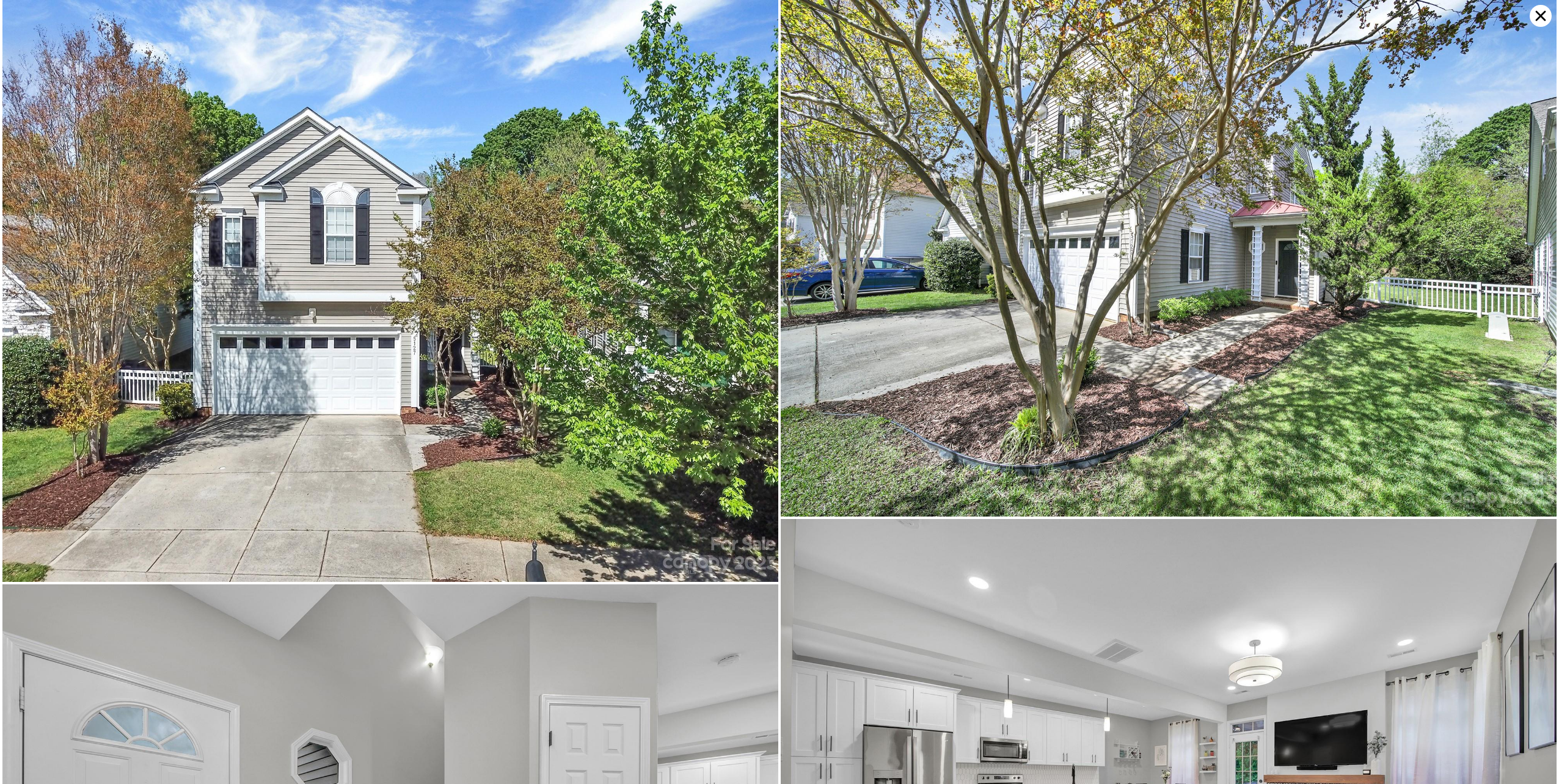
click at [1539, 13] on icon at bounding box center [1541, 15] width 22 height 22
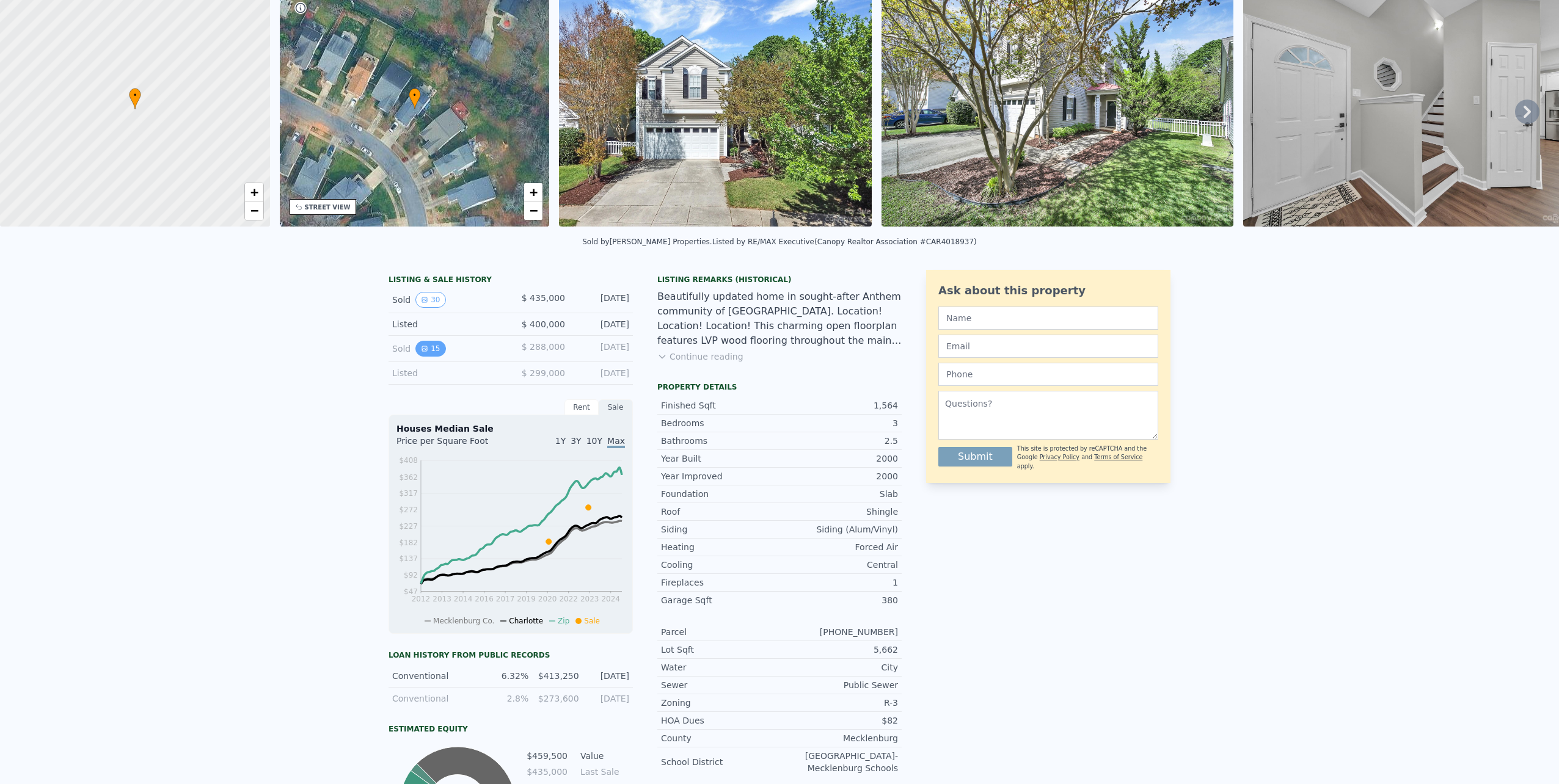
scroll to position [5, 0]
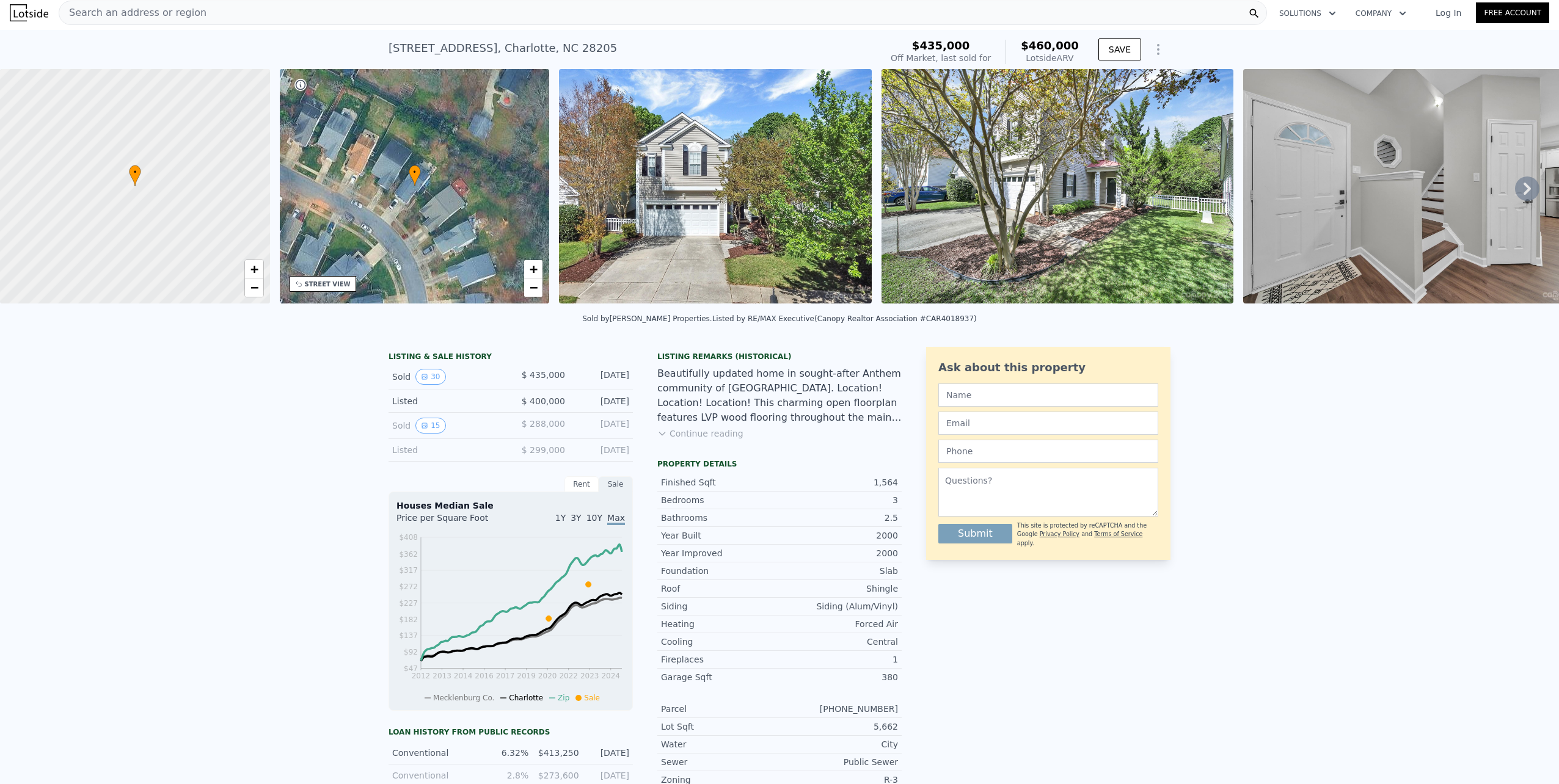
click at [581, 487] on div "Rent" at bounding box center [582, 484] width 34 height 16
click at [613, 490] on div "Sale" at bounding box center [615, 484] width 34 height 16
click at [422, 434] on button "15" at bounding box center [430, 425] width 30 height 16
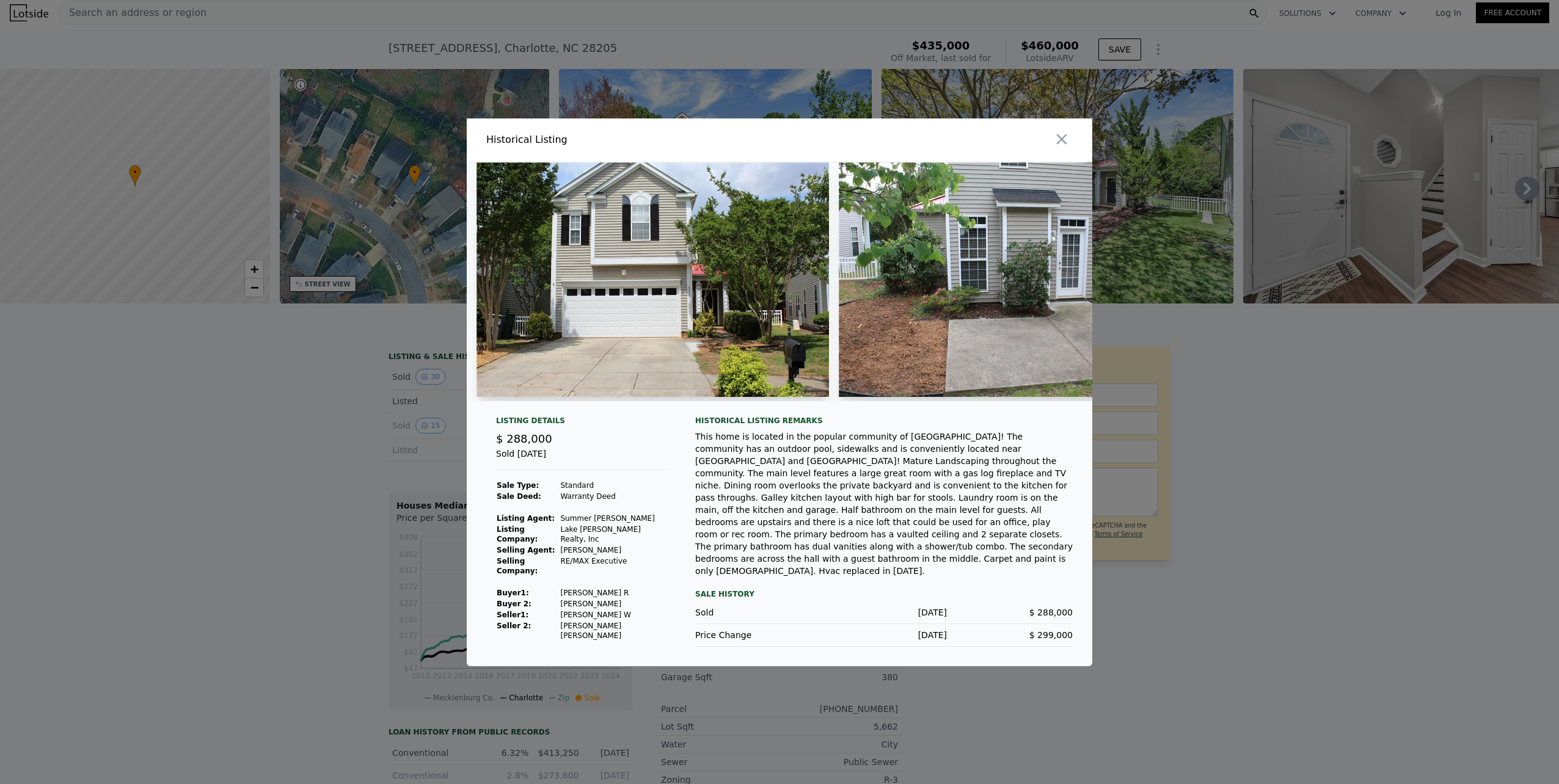
click at [330, 436] on div at bounding box center [780, 392] width 1559 height 784
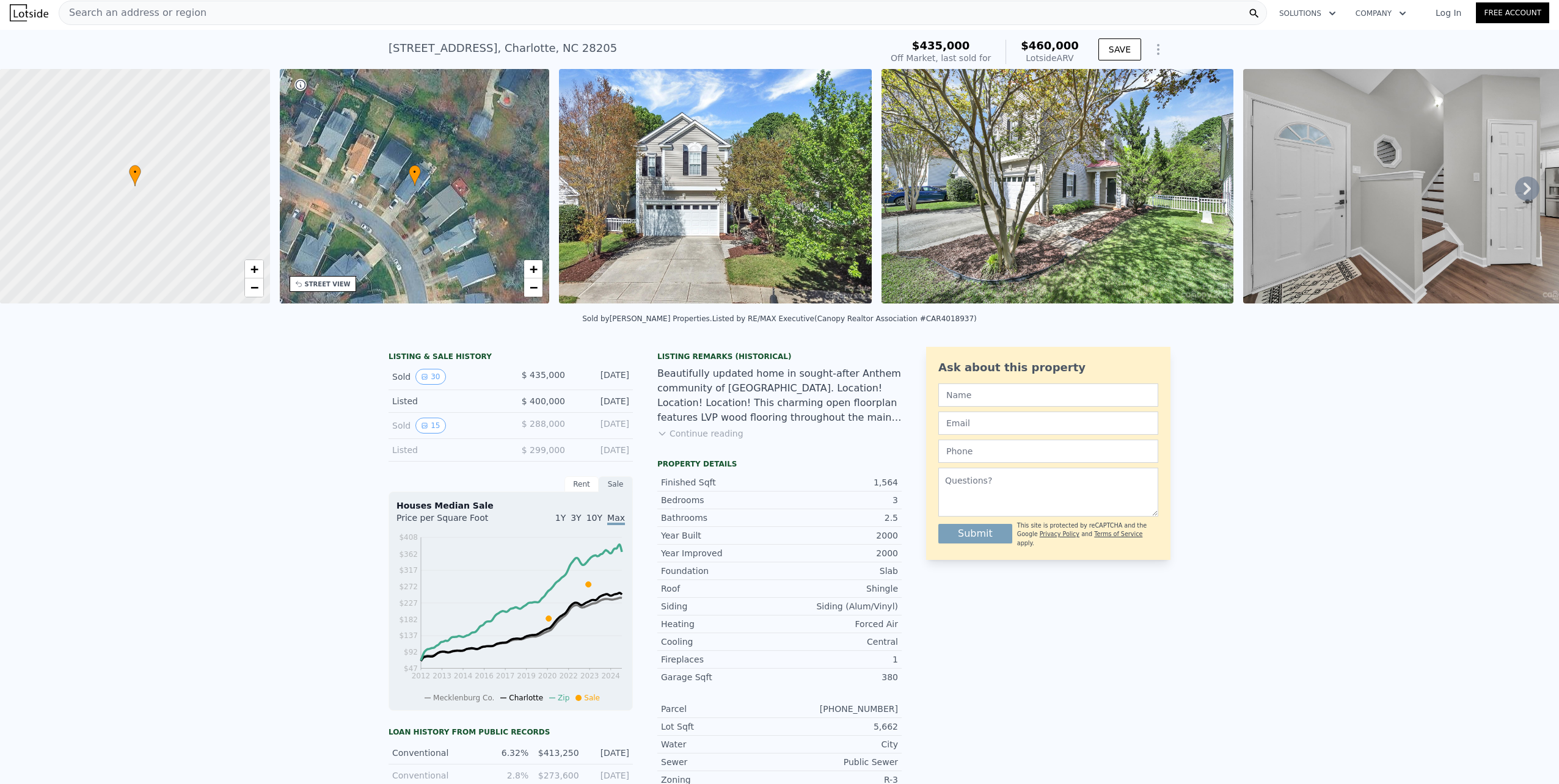
click at [579, 492] on div "Rent" at bounding box center [582, 484] width 34 height 16
click at [1329, 466] on div "LISTING & SALE HISTORY Sold 30 $ 435,000 [DATE] Listed $ 400,000 [DATE] Sold 15…" at bounding box center [780, 747] width 1559 height 821
click at [181, 446] on div "LISTING & SALE HISTORY Sold 30 $ 435,000 [DATE] Listed $ 400,000 [DATE] Sold 15…" at bounding box center [780, 747] width 1559 height 821
